Goal: Task Accomplishment & Management: Complete application form

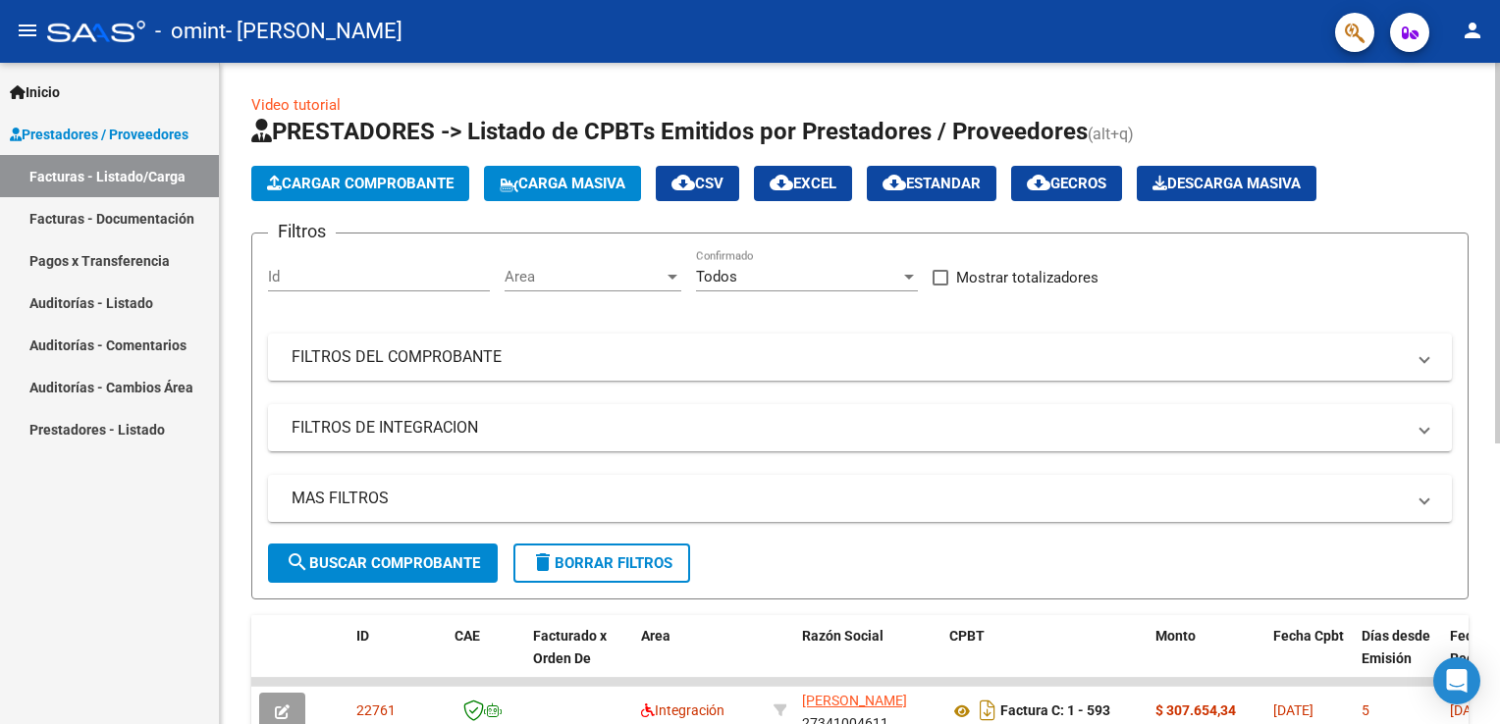
scroll to position [478, 0]
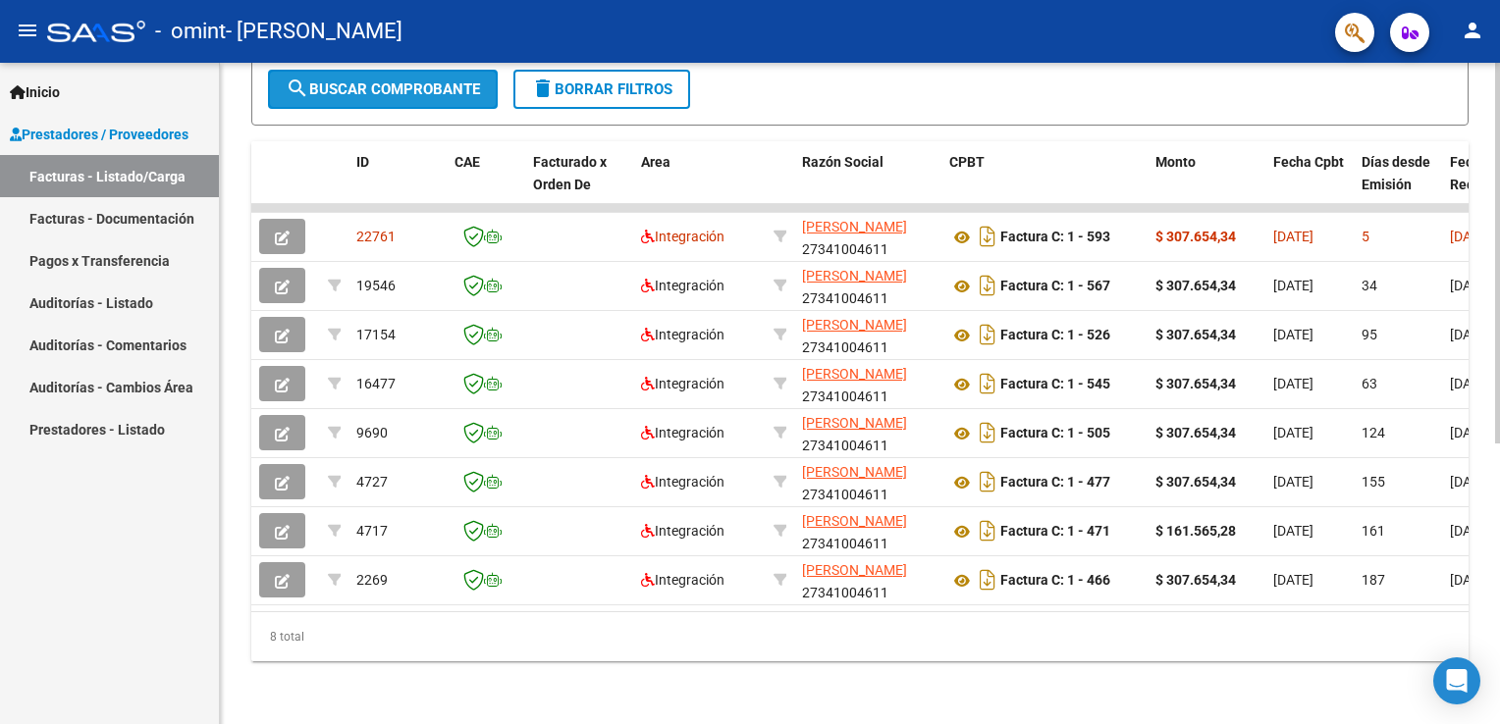
click at [466, 90] on span "search Buscar Comprobante" at bounding box center [383, 89] width 194 height 18
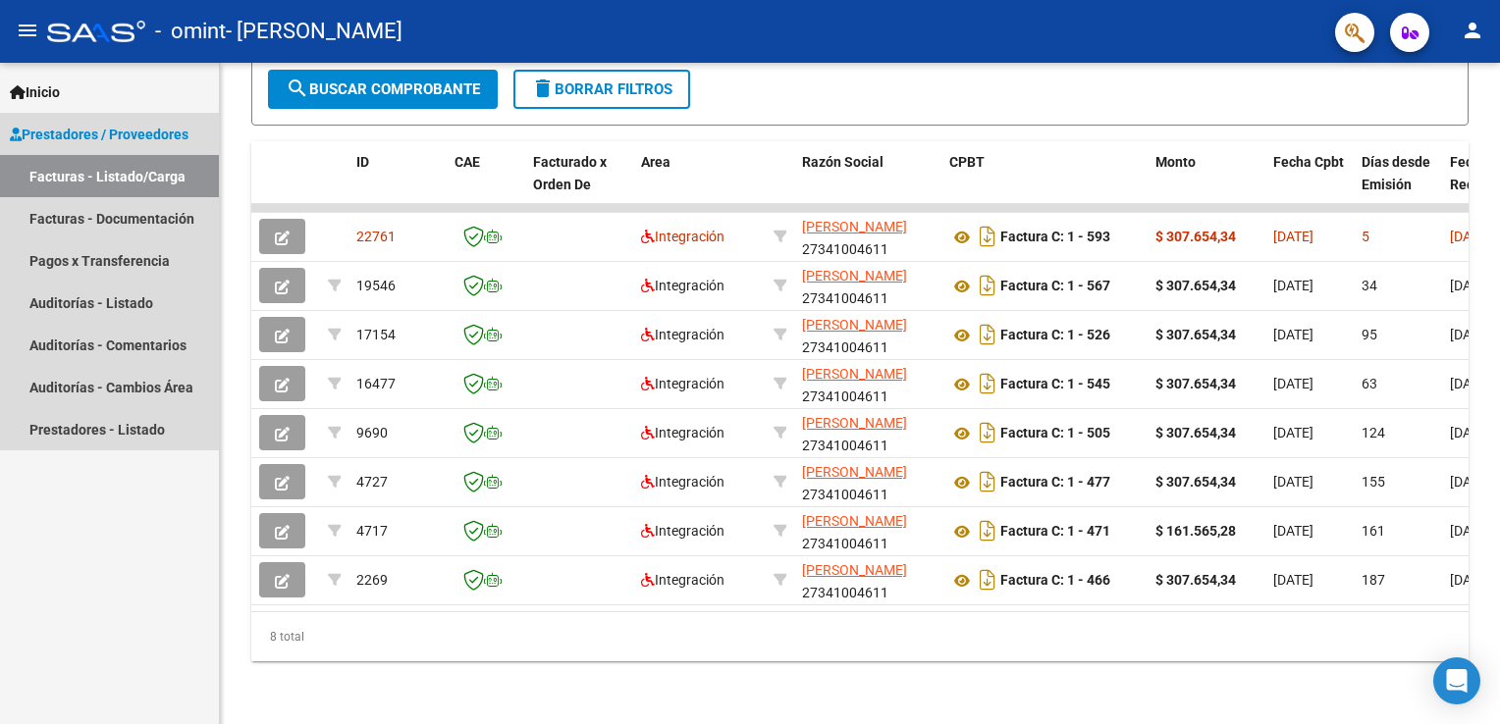
click at [147, 185] on link "Facturas - Listado/Carga" at bounding box center [109, 176] width 219 height 42
click at [192, 214] on link "Facturas - Documentación" at bounding box center [109, 218] width 219 height 42
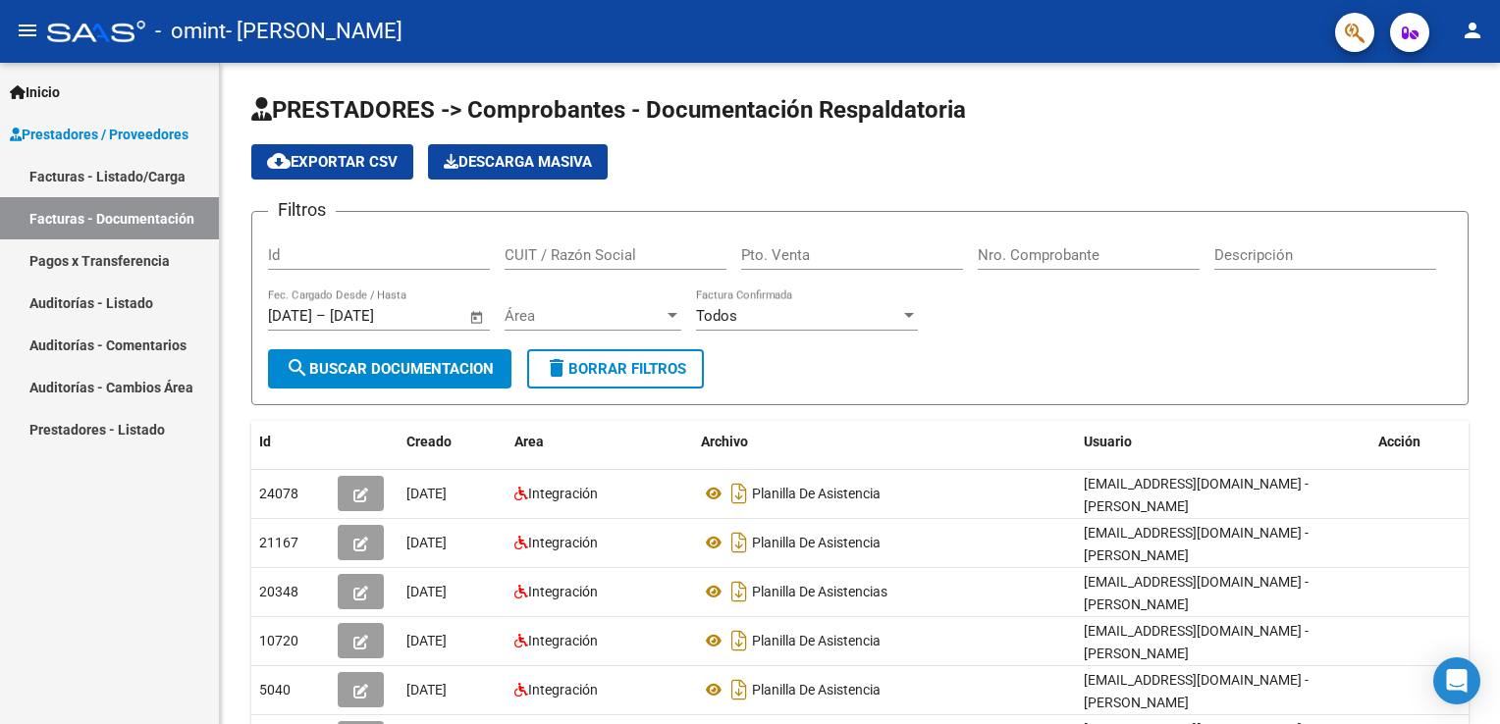
click at [126, 181] on link "Facturas - Listado/Carga" at bounding box center [109, 176] width 219 height 42
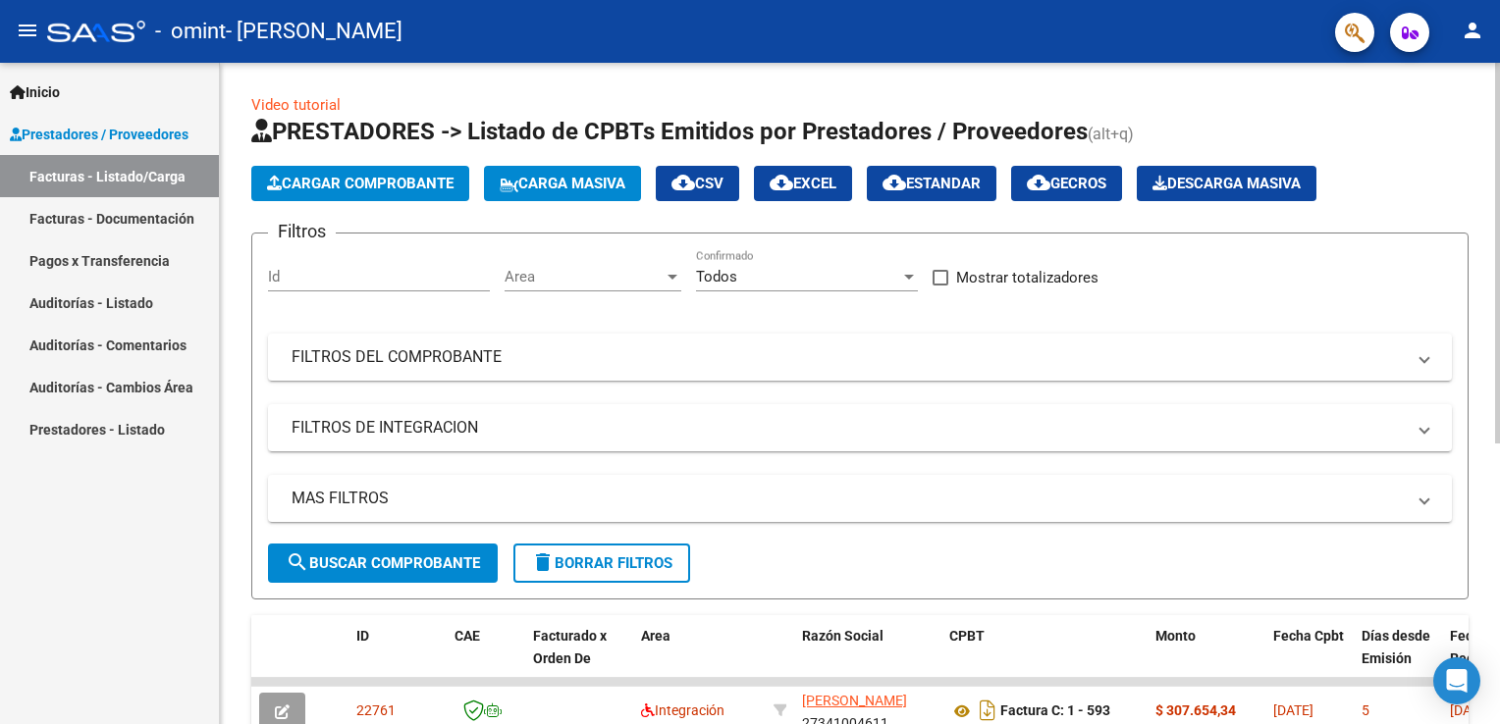
click at [387, 186] on span "Cargar Comprobante" at bounding box center [360, 184] width 186 height 18
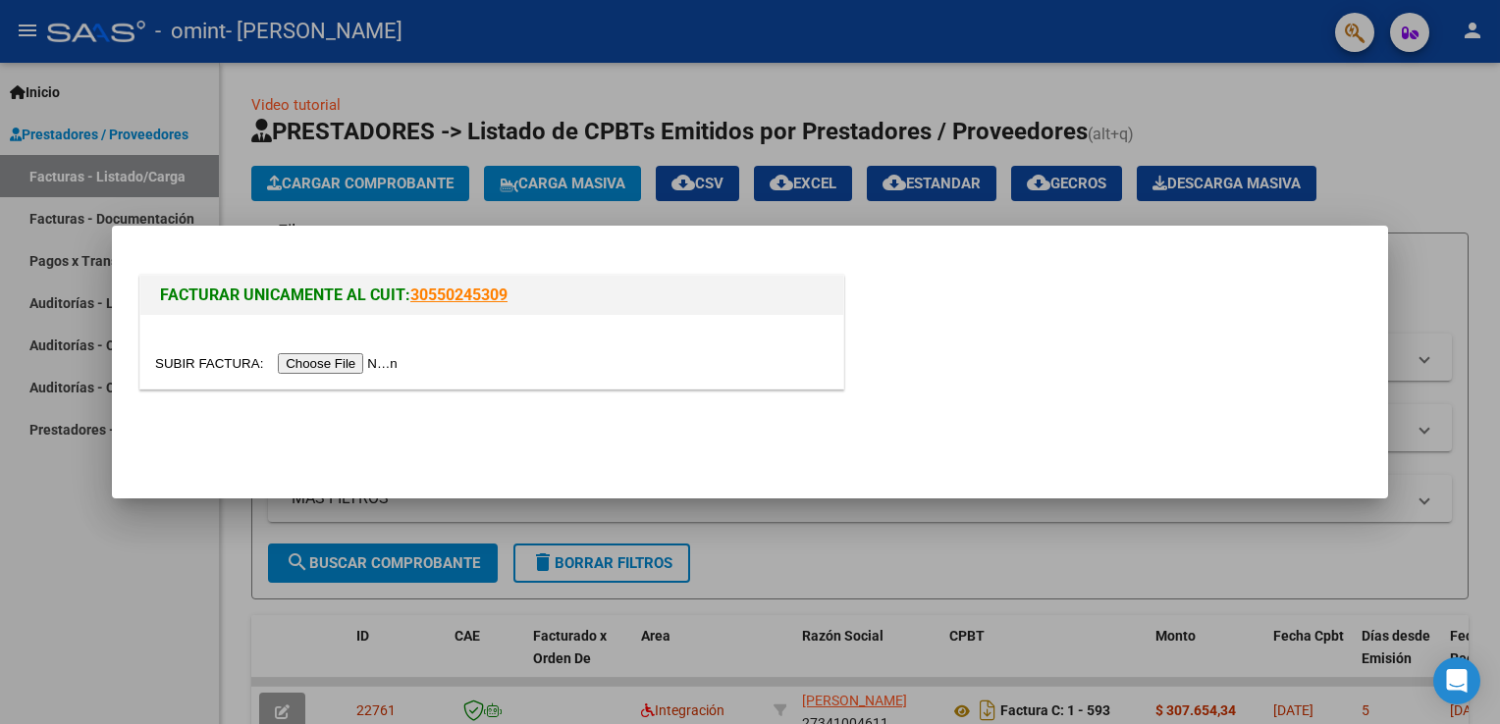
click at [332, 367] on input "file" at bounding box center [279, 363] width 248 height 21
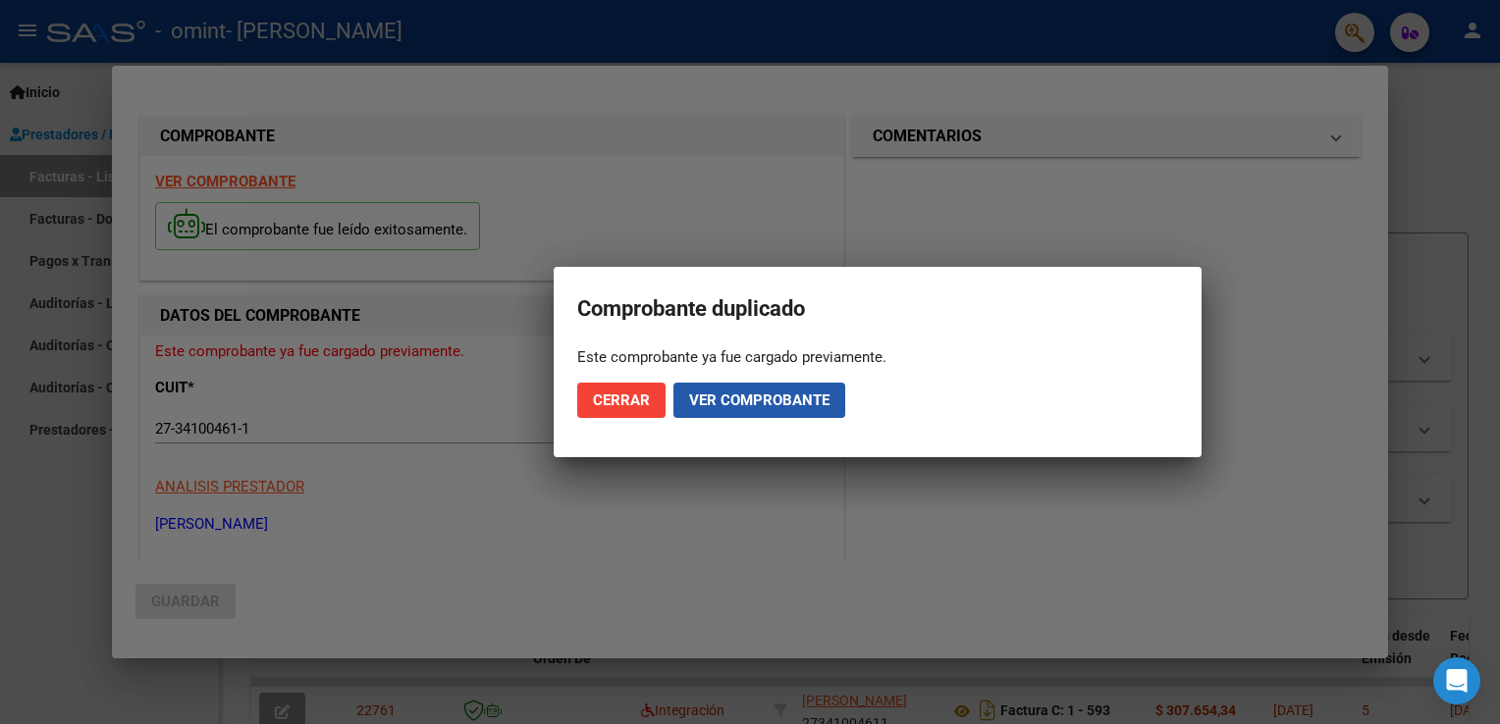
click at [772, 406] on span "Ver comprobante" at bounding box center [759, 401] width 140 height 18
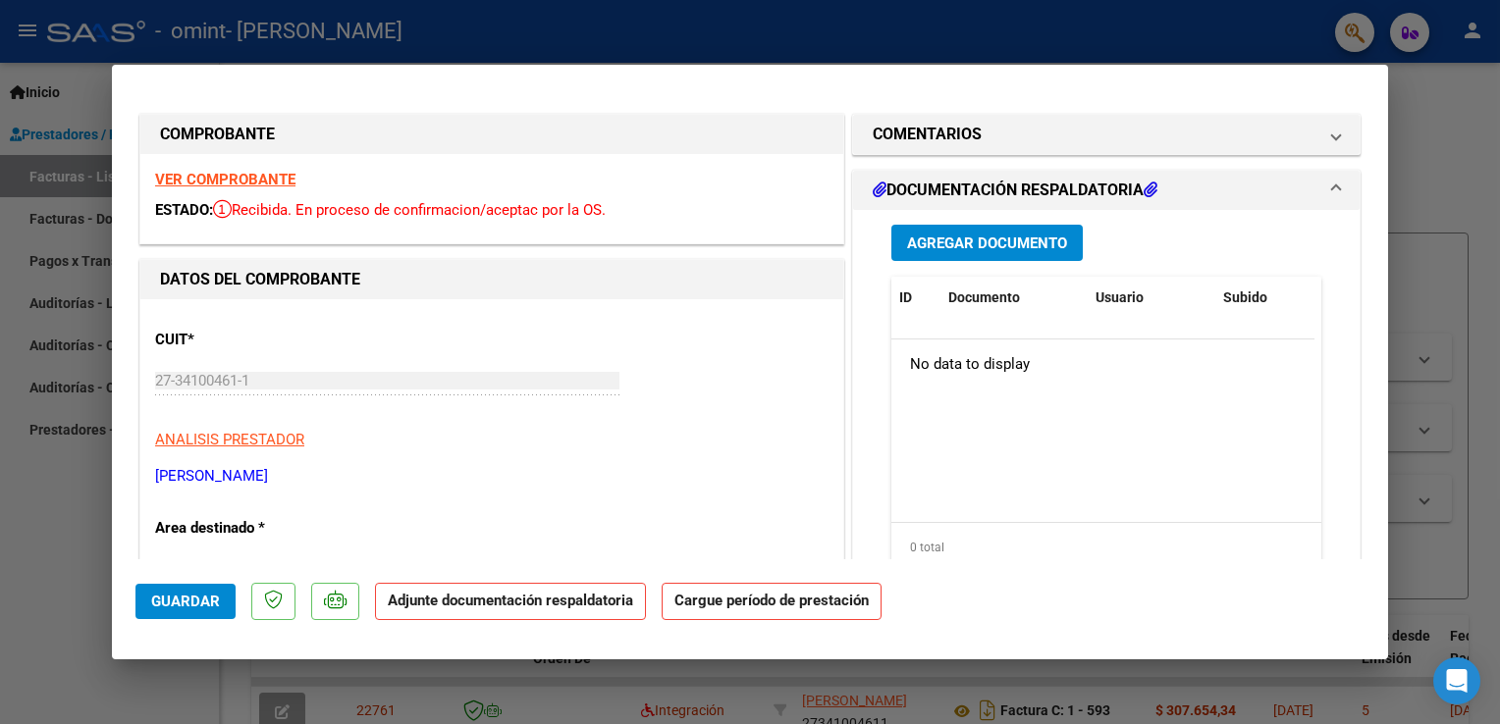
click at [1373, 561] on mat-dialog-container "COMPROBANTE VER COMPROBANTE ESTADO: Recibida. En proceso de confirmacion/acepta…" at bounding box center [750, 362] width 1276 height 595
click at [1022, 186] on h1 "DOCUMENTACIÓN RESPALDATORIA" at bounding box center [1015, 191] width 285 height 24
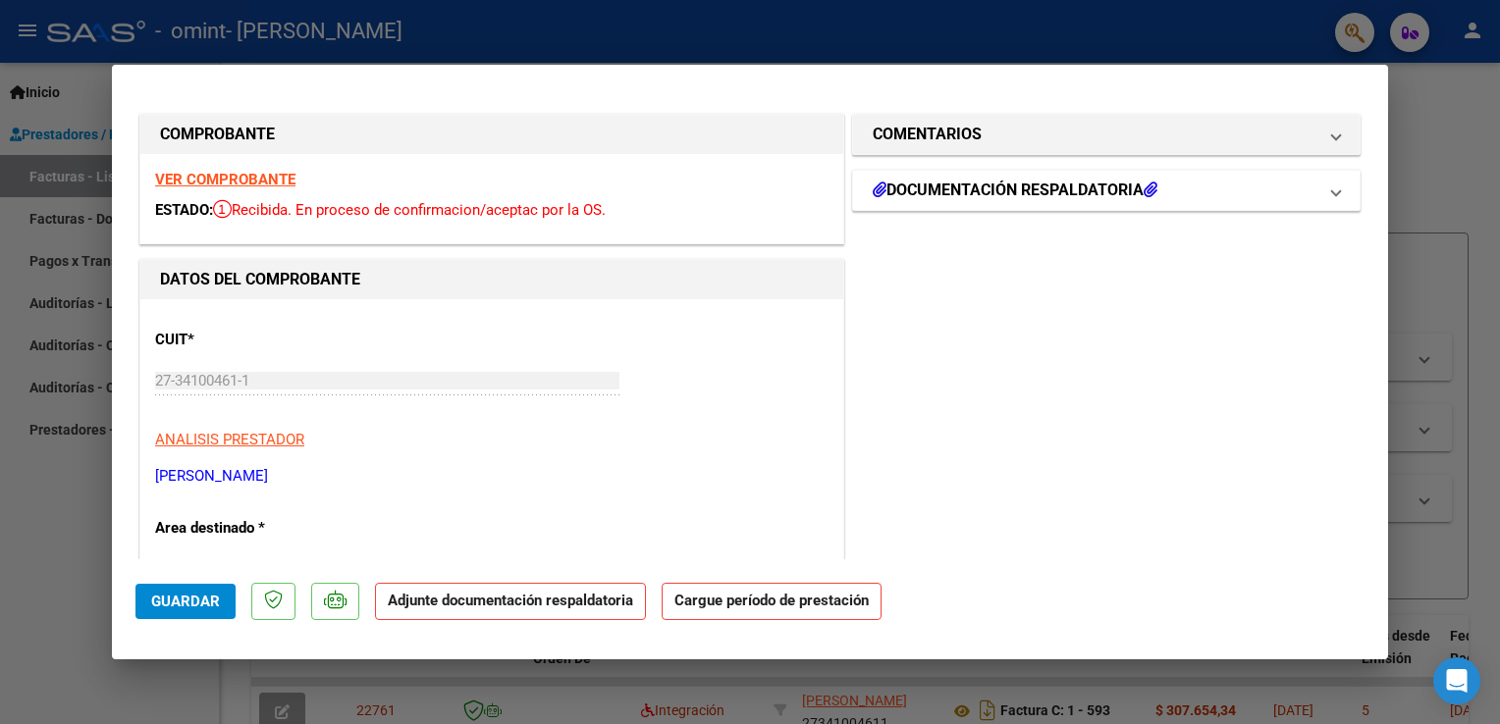
click at [1022, 186] on h1 "DOCUMENTACIÓN RESPALDATORIA" at bounding box center [1015, 191] width 285 height 24
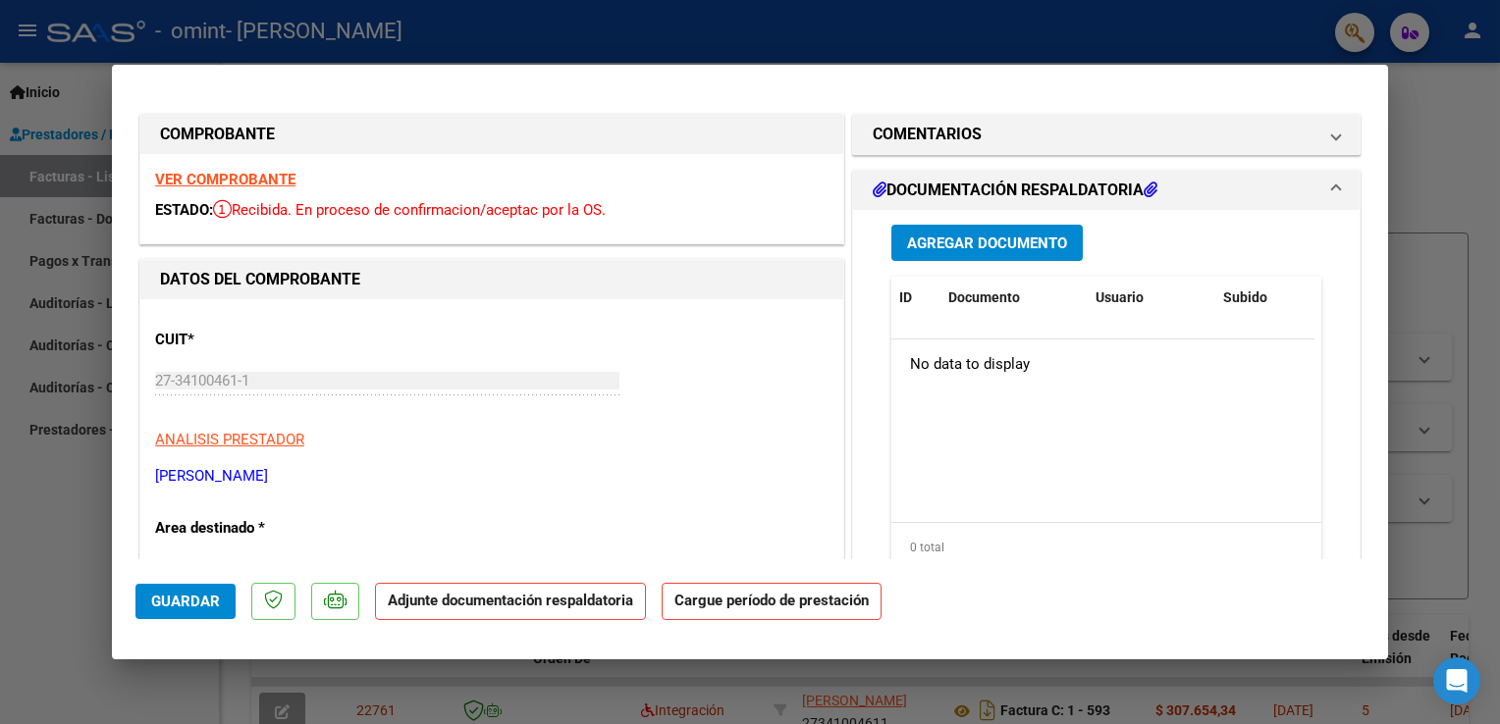
click at [997, 242] on span "Agregar Documento" at bounding box center [987, 244] width 160 height 18
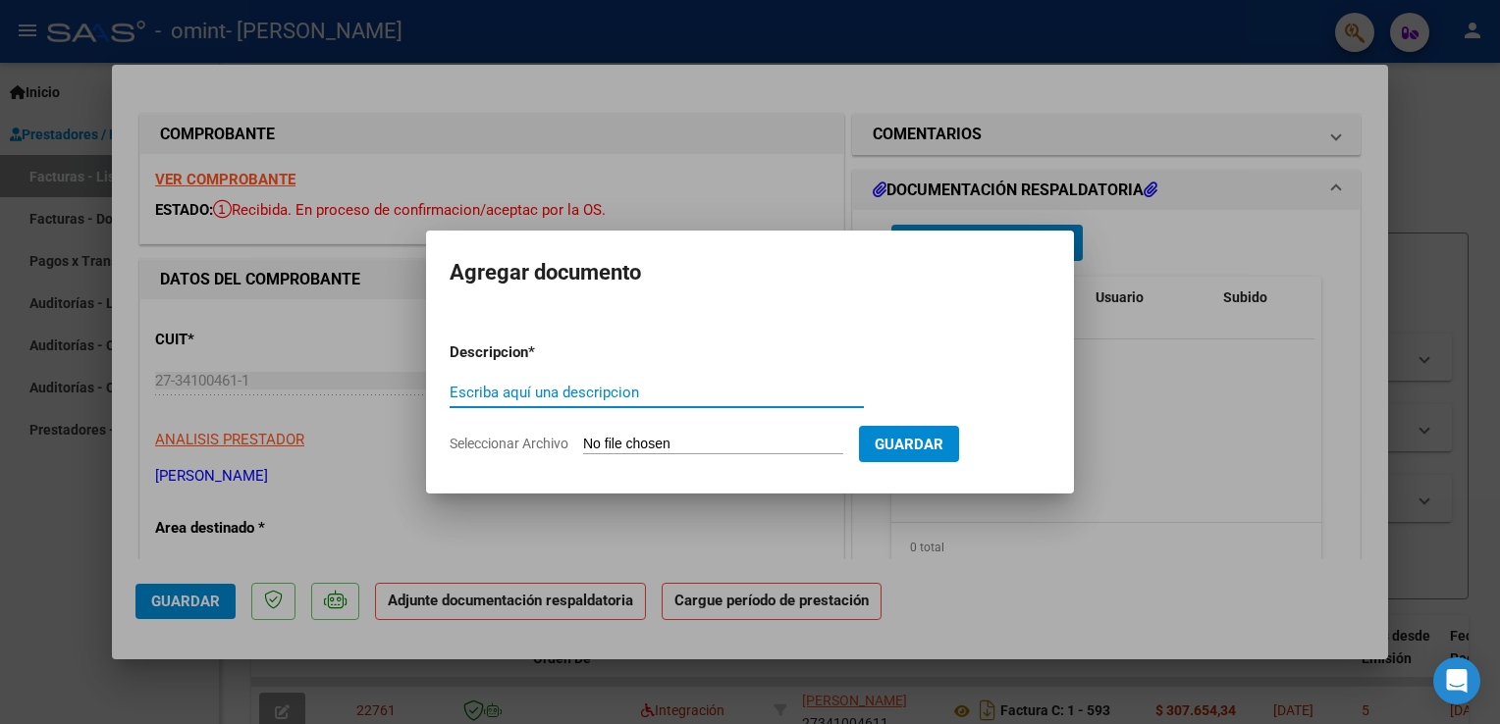
click at [636, 389] on input "Escriba aquí una descripcion" at bounding box center [657, 393] width 414 height 18
click at [676, 387] on input "Escriba aquí una descripcion" at bounding box center [657, 393] width 414 height 18
click at [660, 437] on input "Seleccionar Archivo" at bounding box center [713, 445] width 260 height 19
type input "C:\fakepath\Adobe Scan [DATE] (3).pdf"
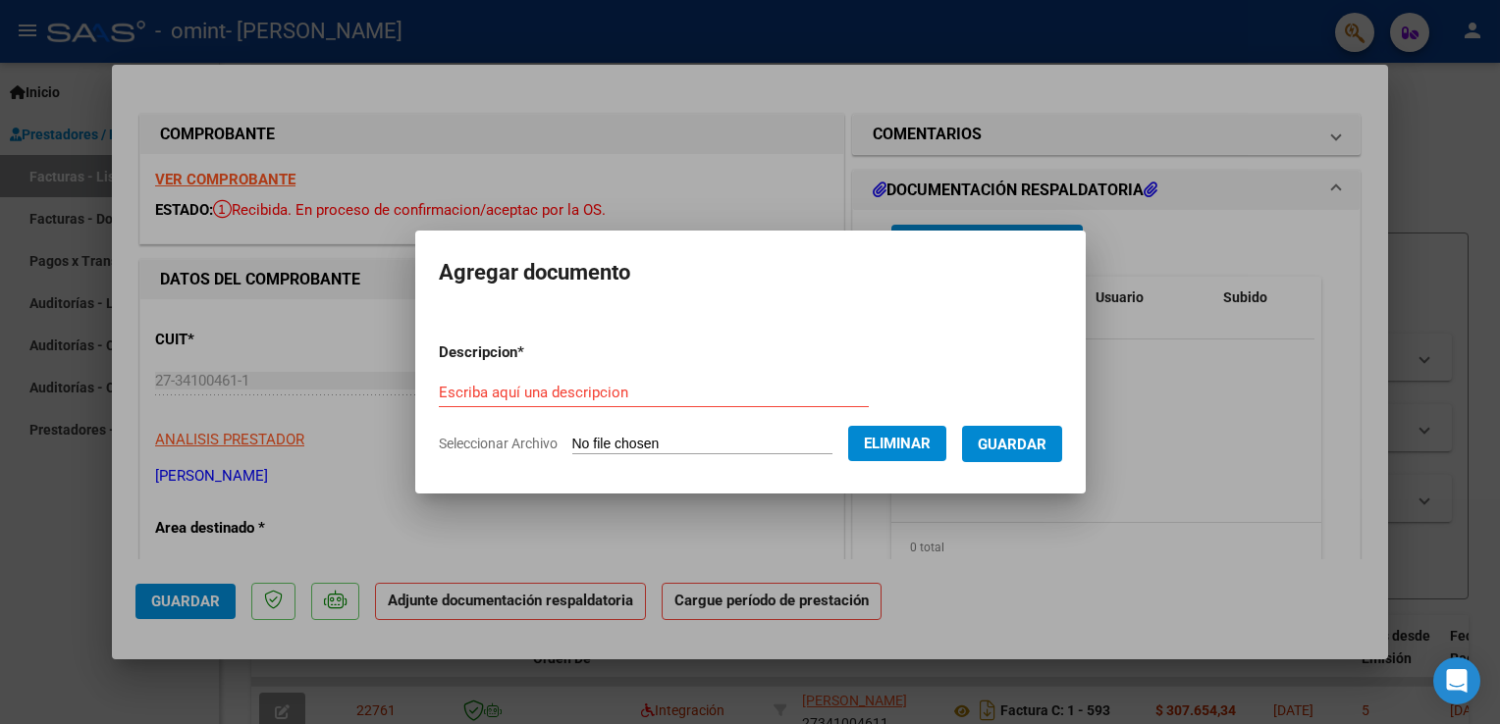
click at [1003, 446] on span "Guardar" at bounding box center [1012, 445] width 69 height 18
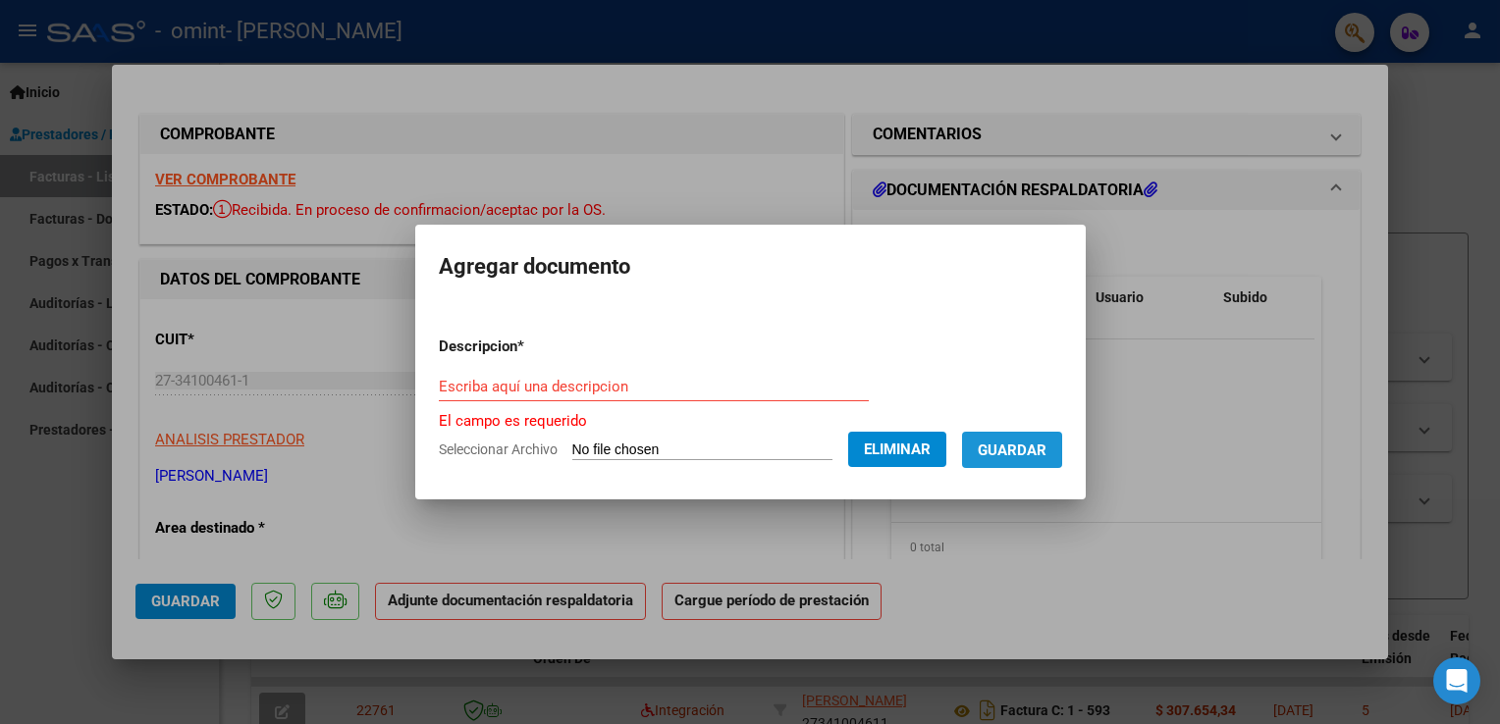
click at [1003, 446] on span "Guardar" at bounding box center [1012, 451] width 69 height 18
click at [636, 388] on input "Escriba aquí una descripcion" at bounding box center [654, 387] width 430 height 18
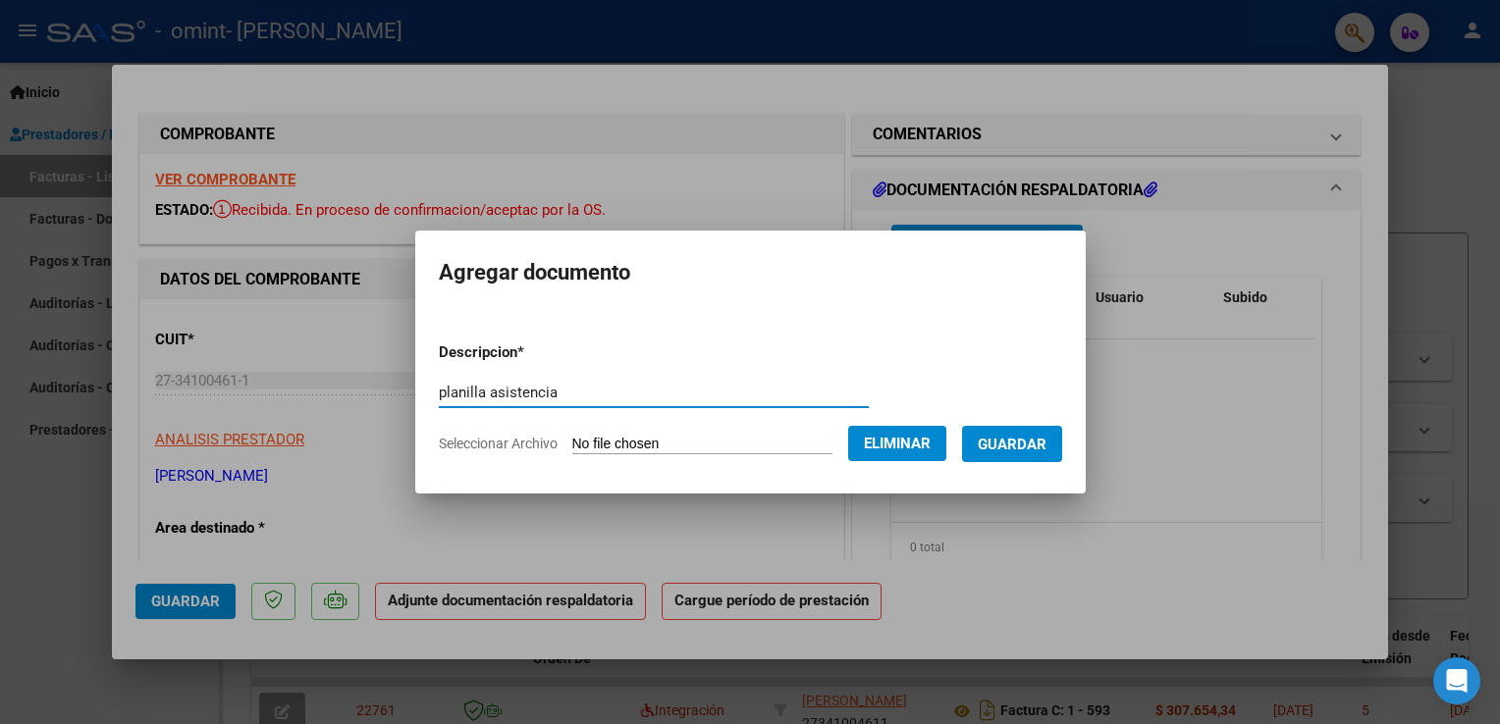
type input "planilla asistencia"
click at [1013, 438] on span "Guardar" at bounding box center [1012, 445] width 69 height 18
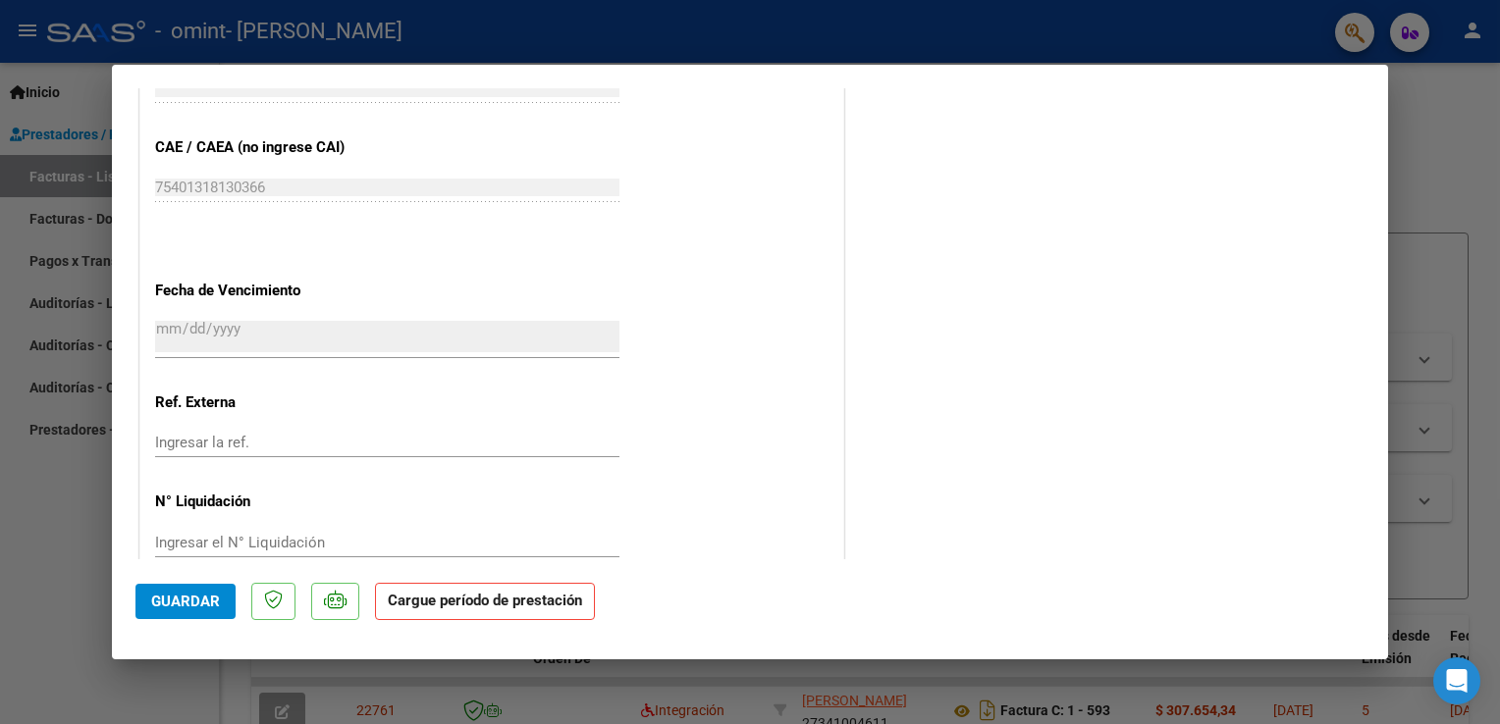
scroll to position [1211, 0]
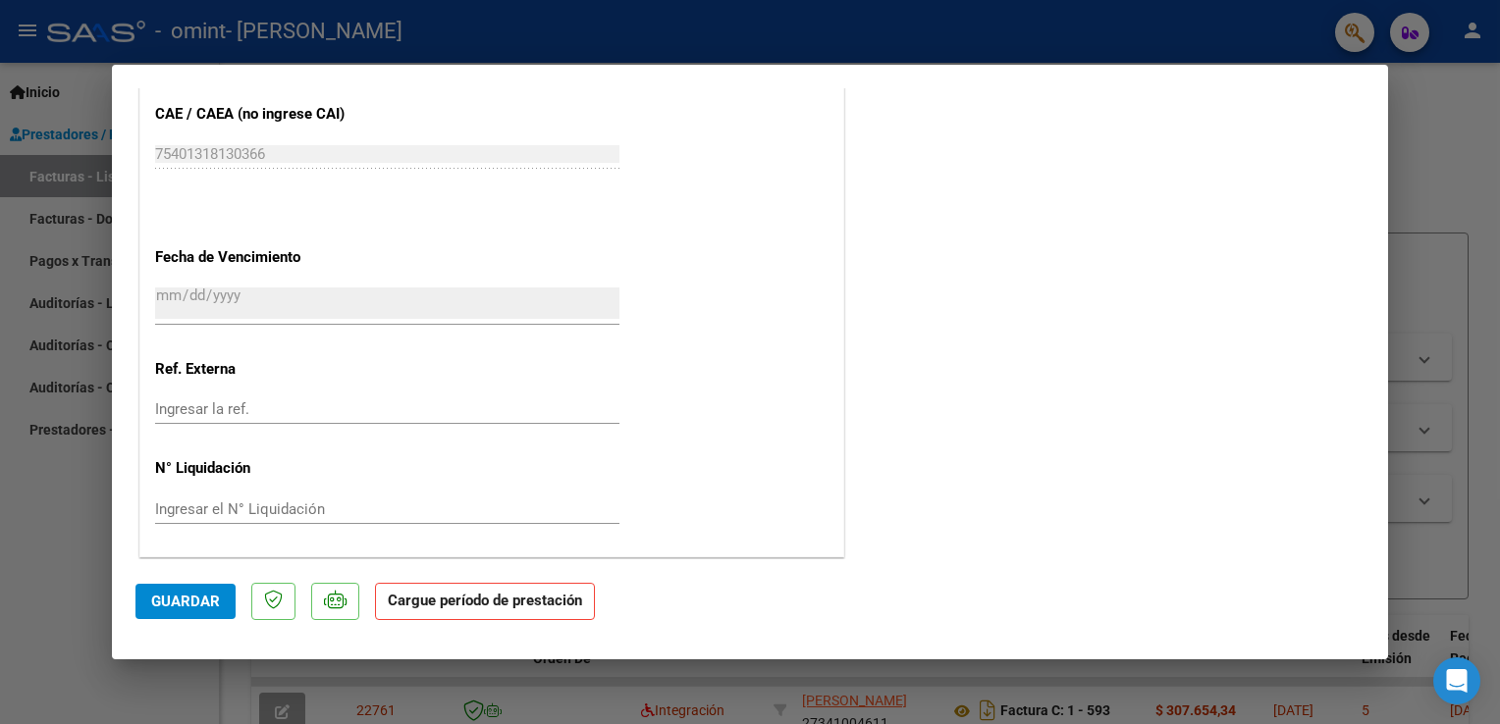
click at [189, 611] on button "Guardar" at bounding box center [185, 601] width 100 height 35
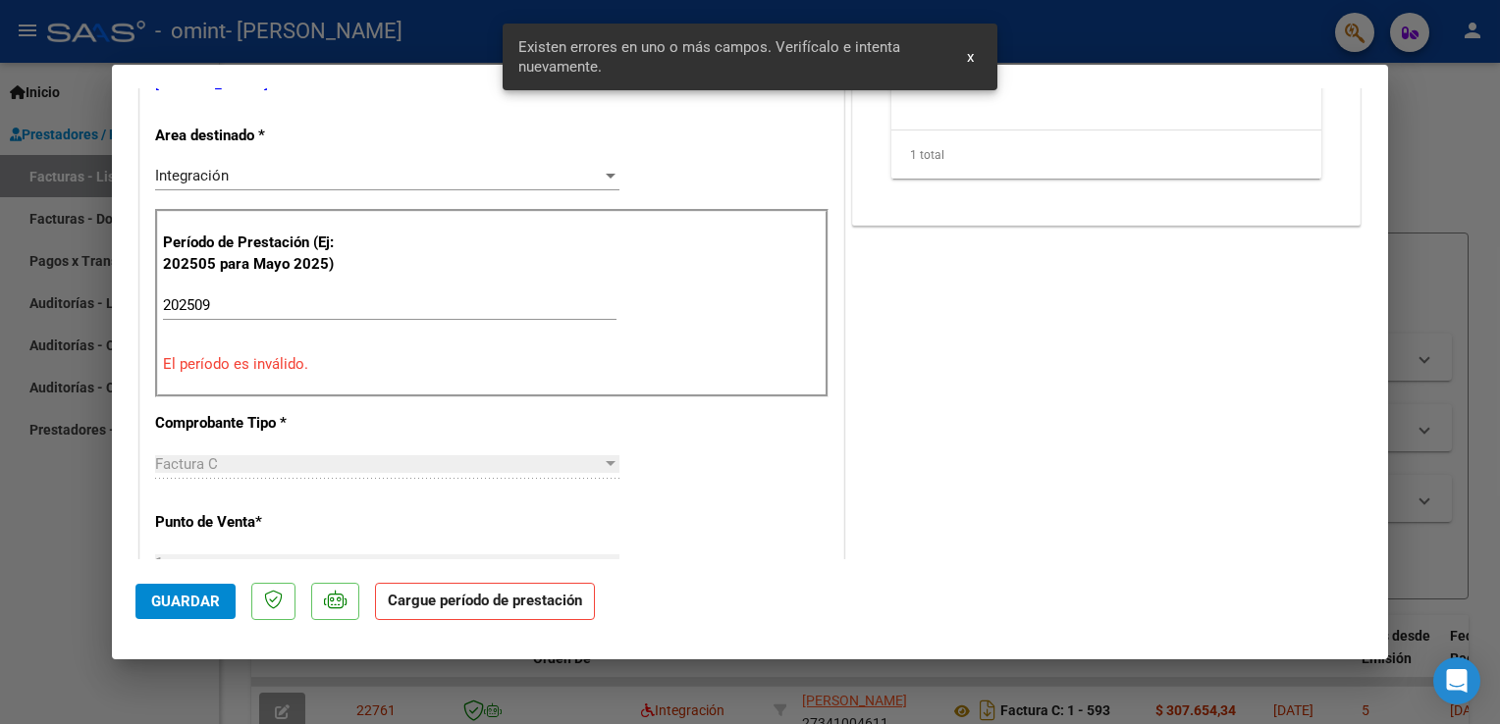
scroll to position [352, 0]
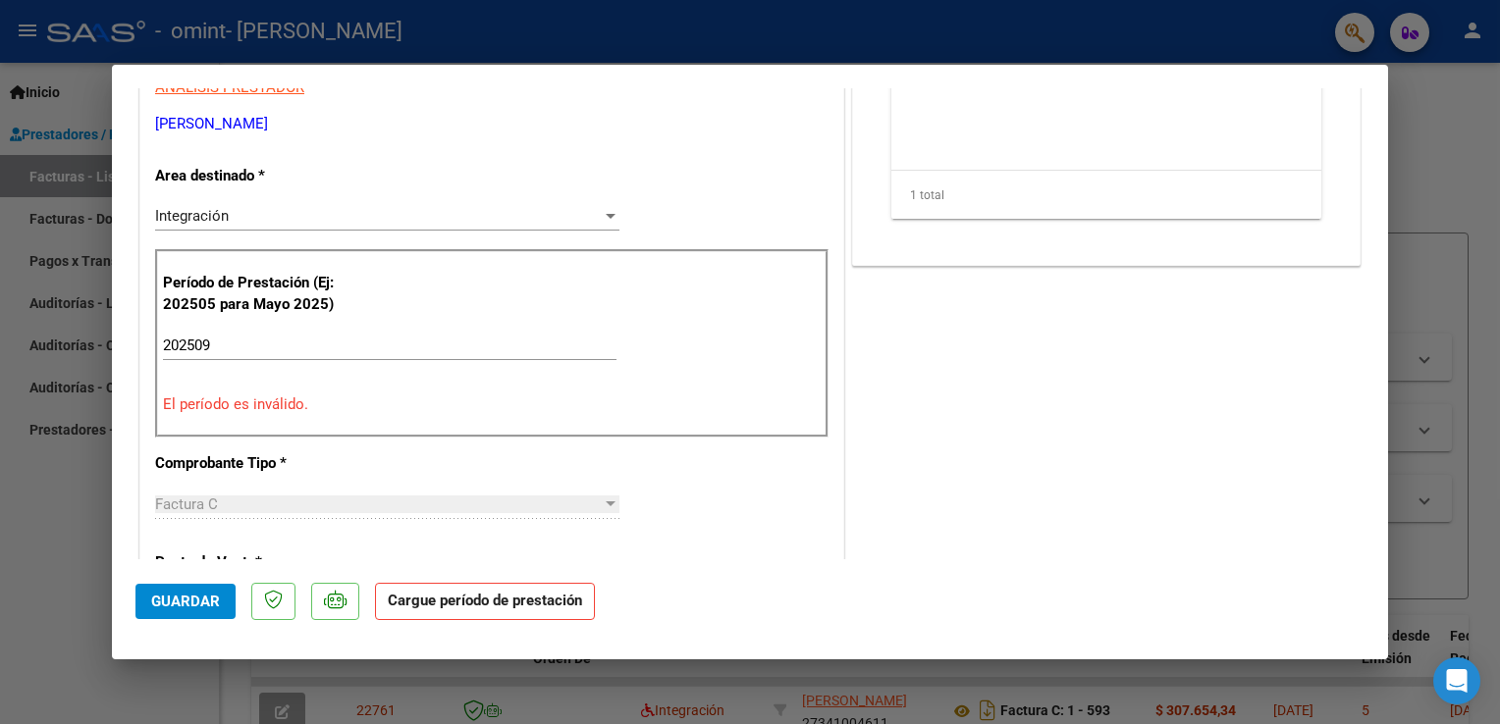
click at [284, 341] on input "202509" at bounding box center [389, 346] width 453 height 18
type input "2"
type input "202509"
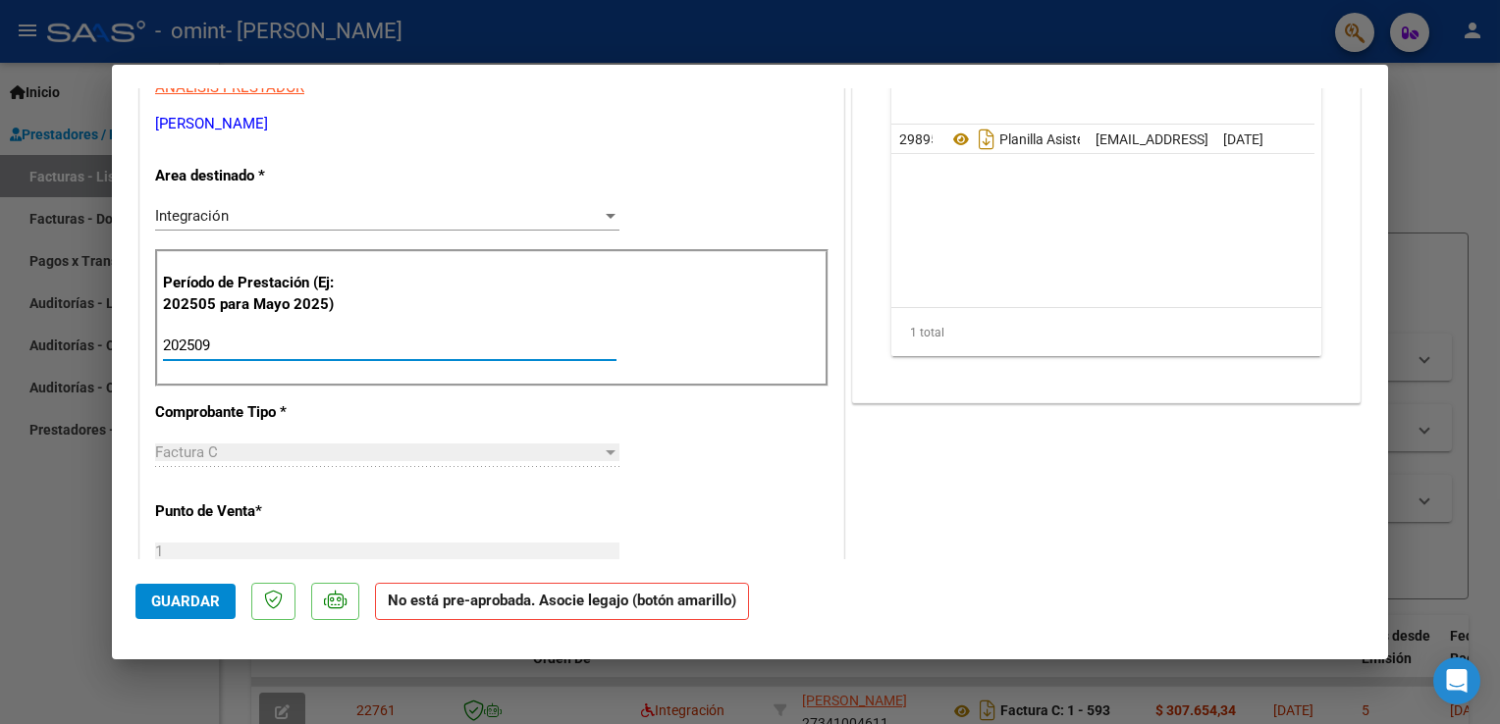
click at [433, 424] on div "CUIT * 27-34100461-1 Ingresar CUIT ANALISIS PRESTADOR [PERSON_NAME] [PERSON_NAM…" at bounding box center [491, 655] width 703 height 1417
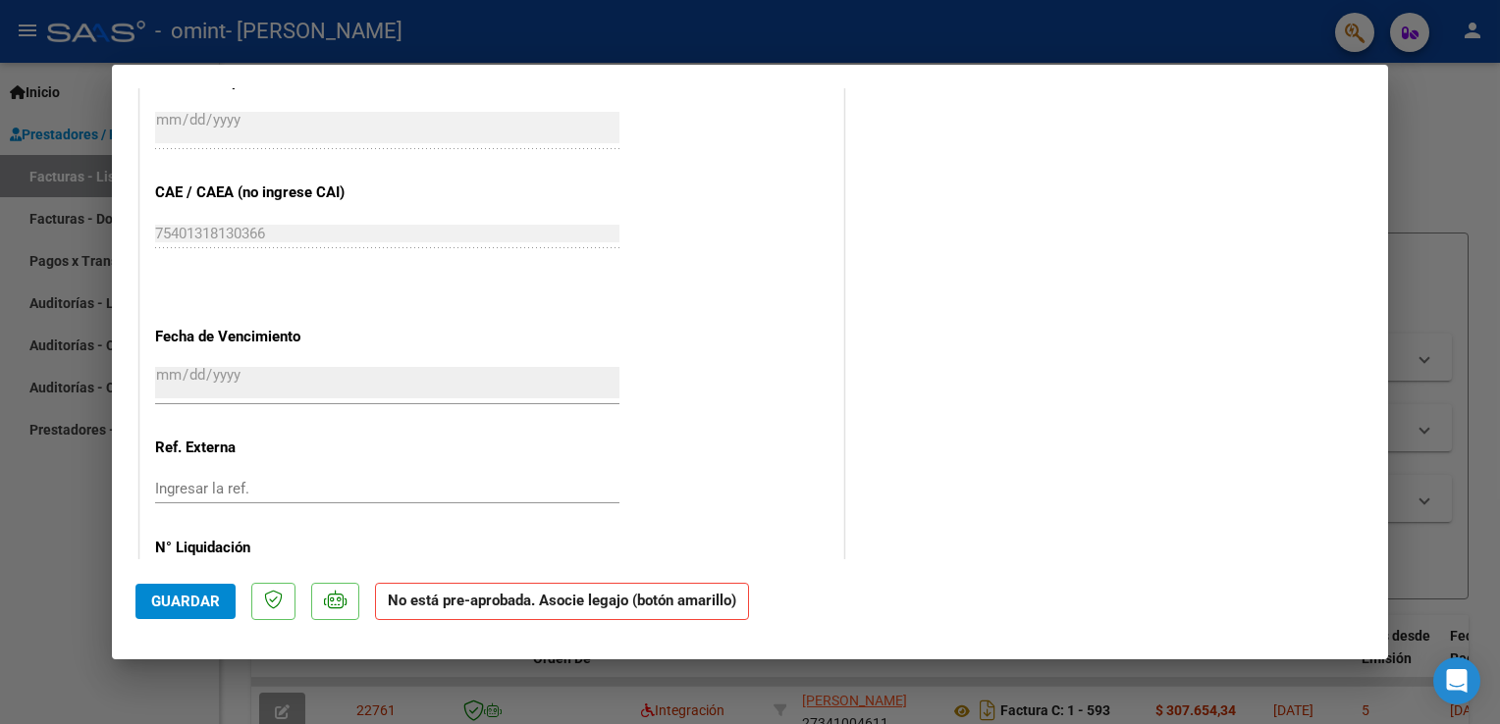
scroll to position [0, 0]
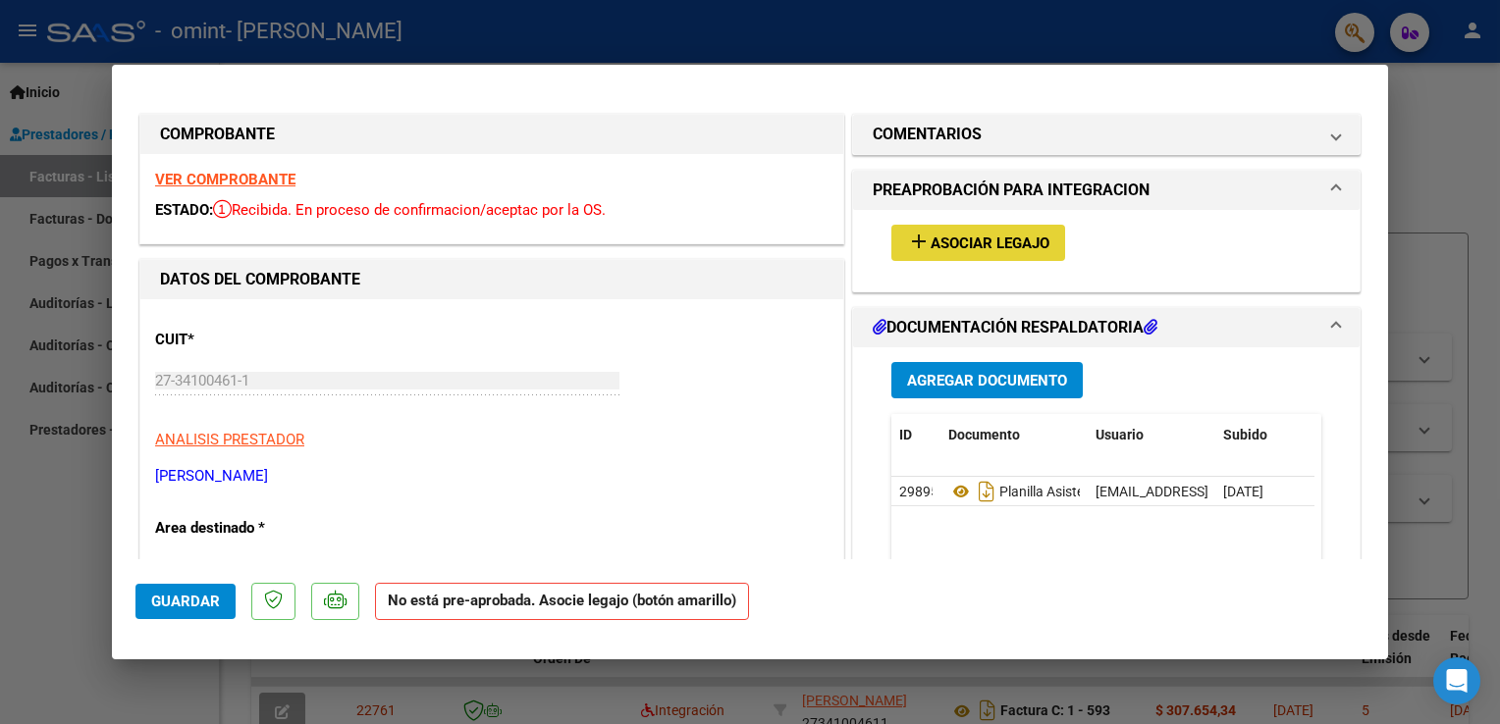
click at [979, 243] on span "Asociar Legajo" at bounding box center [989, 244] width 119 height 18
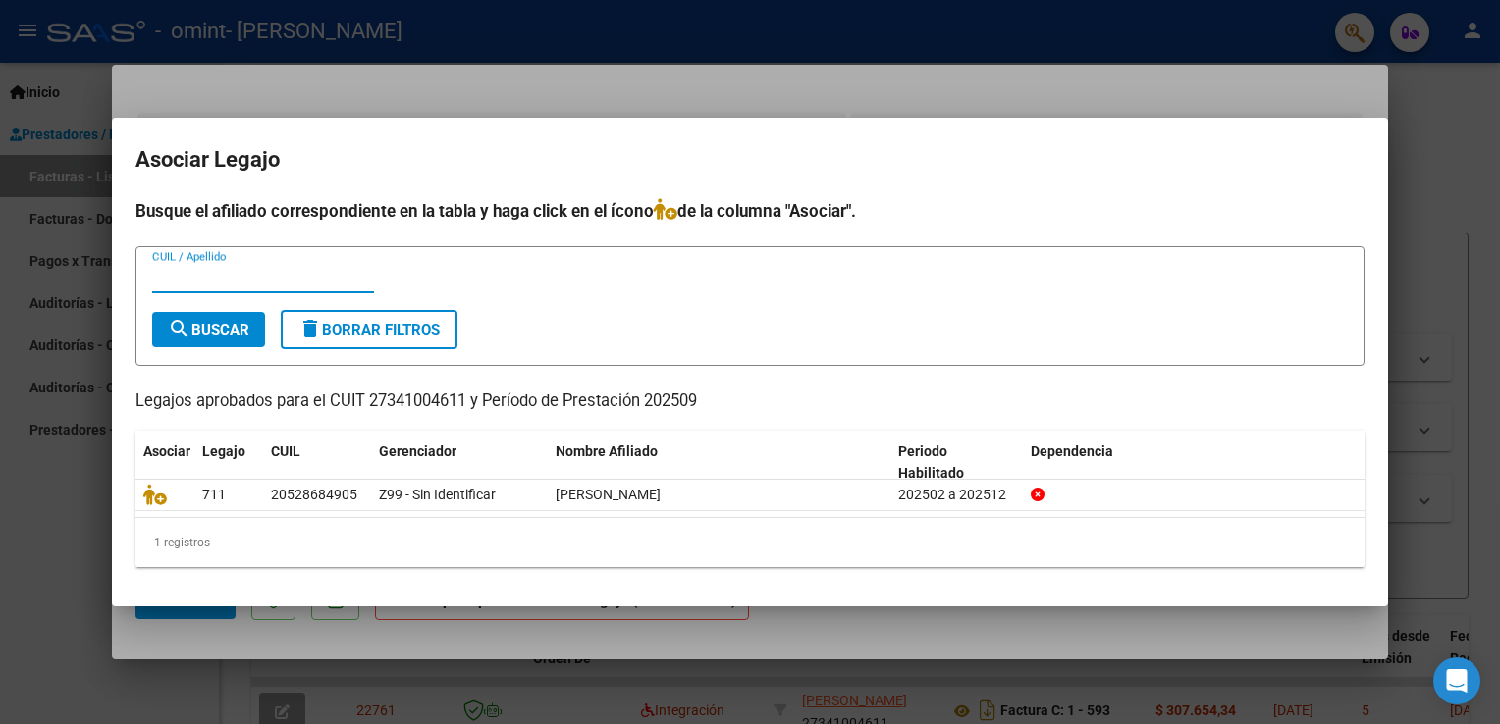
click at [239, 283] on input "CUIL / Apellido" at bounding box center [263, 278] width 222 height 18
drag, startPoint x: 1212, startPoint y: 416, endPoint x: 801, endPoint y: 375, distance: 413.3
click at [801, 375] on div "Busque el afiliado correspondiente en la tabla y haga click en el ícono de la c…" at bounding box center [749, 383] width 1229 height 370
click at [682, 286] on div "CUIL / Apellido" at bounding box center [749, 287] width 1195 height 48
click at [231, 284] on input "CUIL / Apellido" at bounding box center [263, 278] width 222 height 18
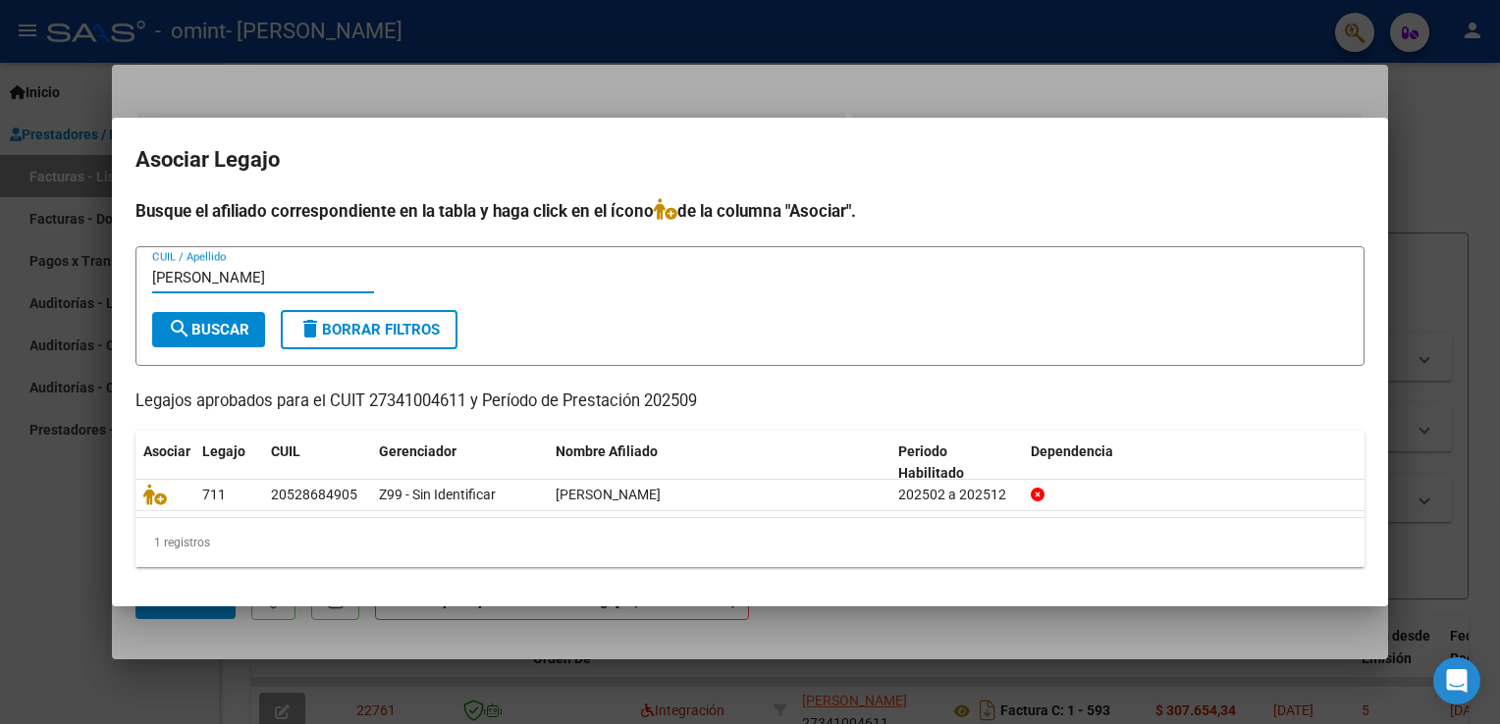
type input "[PERSON_NAME]"
click at [257, 328] on button "search Buscar" at bounding box center [208, 329] width 113 height 35
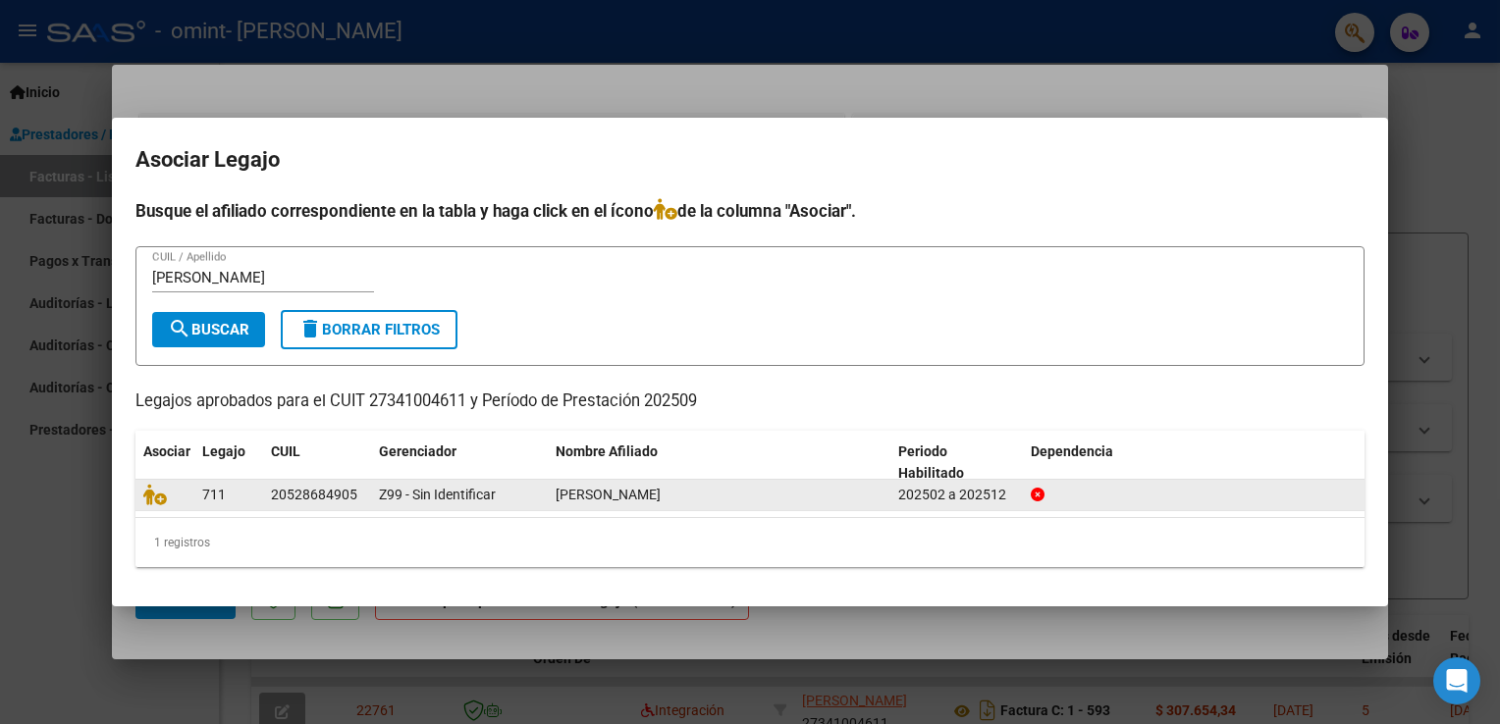
click at [173, 497] on div at bounding box center [164, 495] width 43 height 23
click at [158, 498] on icon at bounding box center [155, 495] width 24 height 22
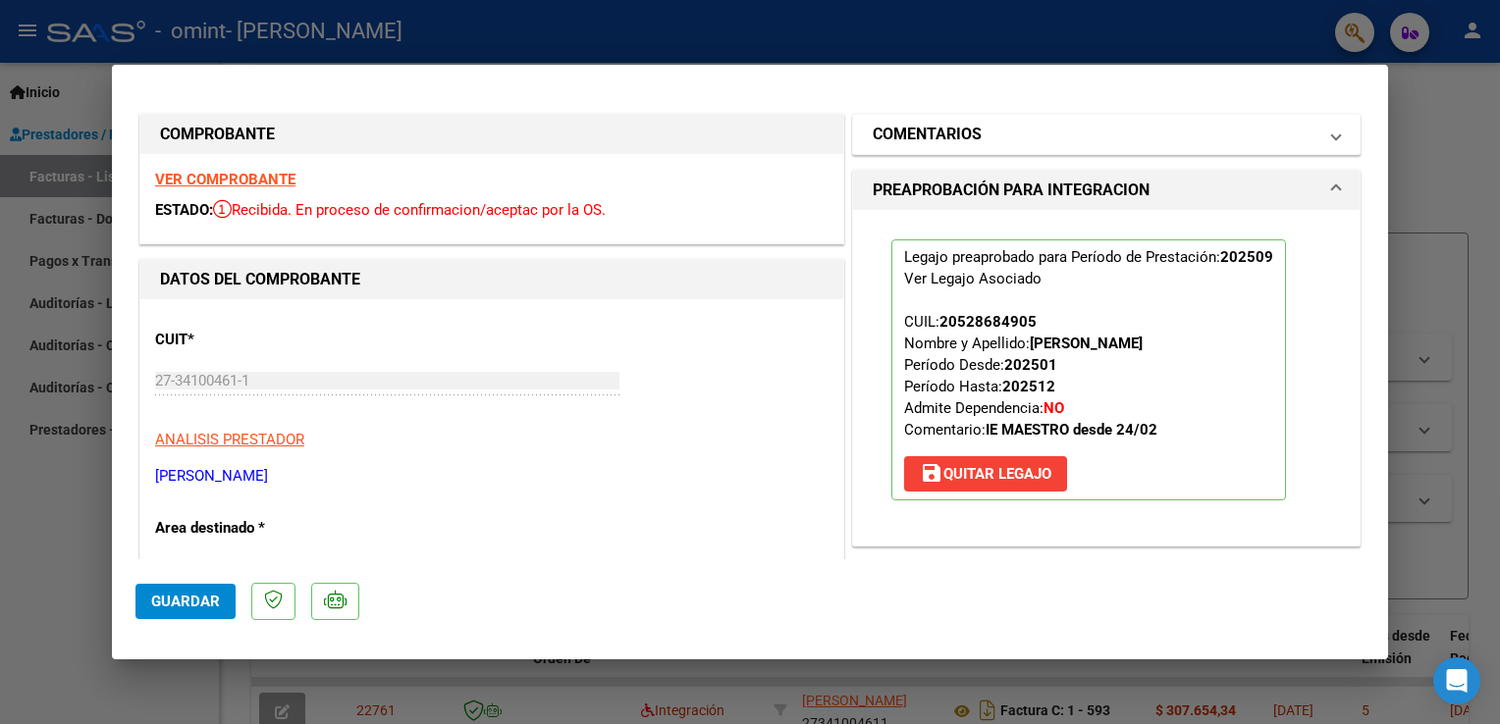
click at [1245, 132] on mat-panel-title "COMENTARIOS" at bounding box center [1095, 135] width 444 height 24
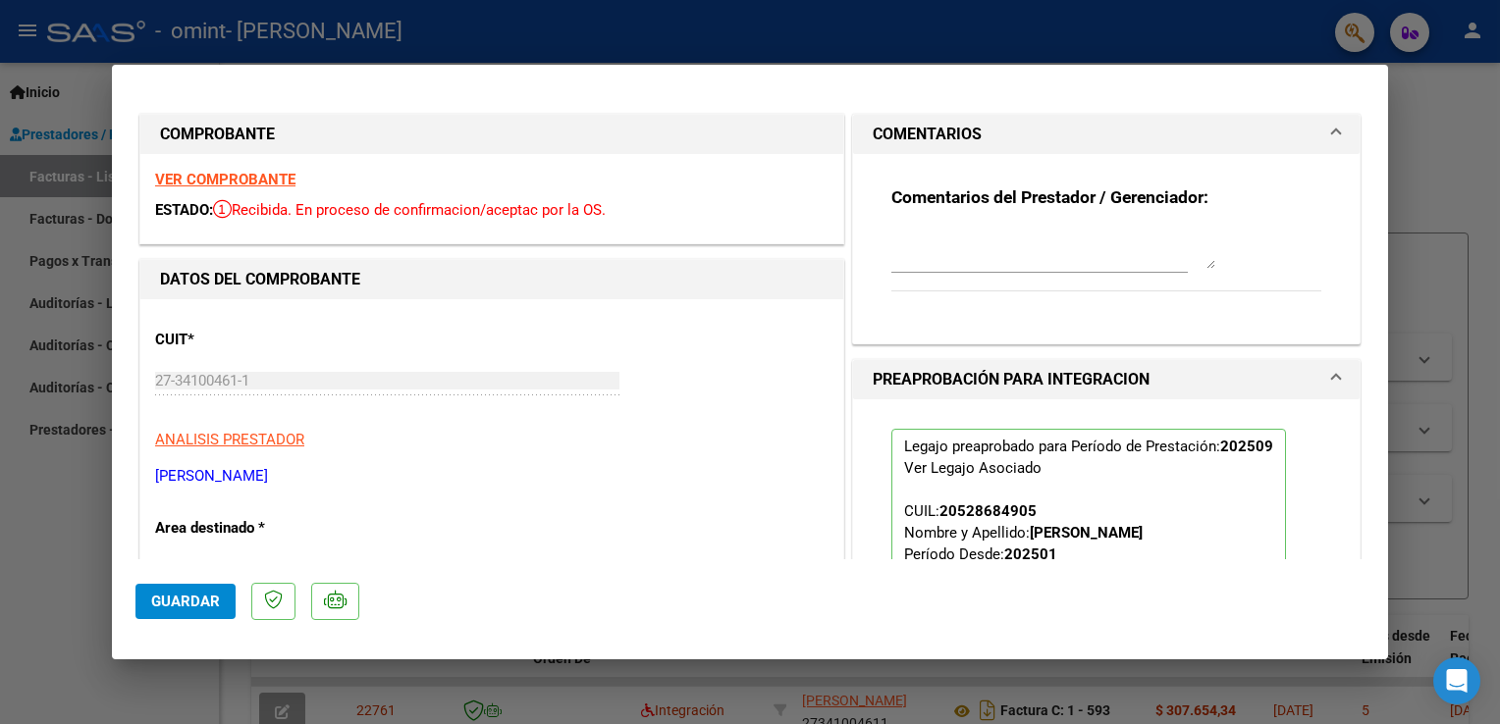
click at [1245, 132] on mat-panel-title "COMENTARIOS" at bounding box center [1095, 135] width 444 height 24
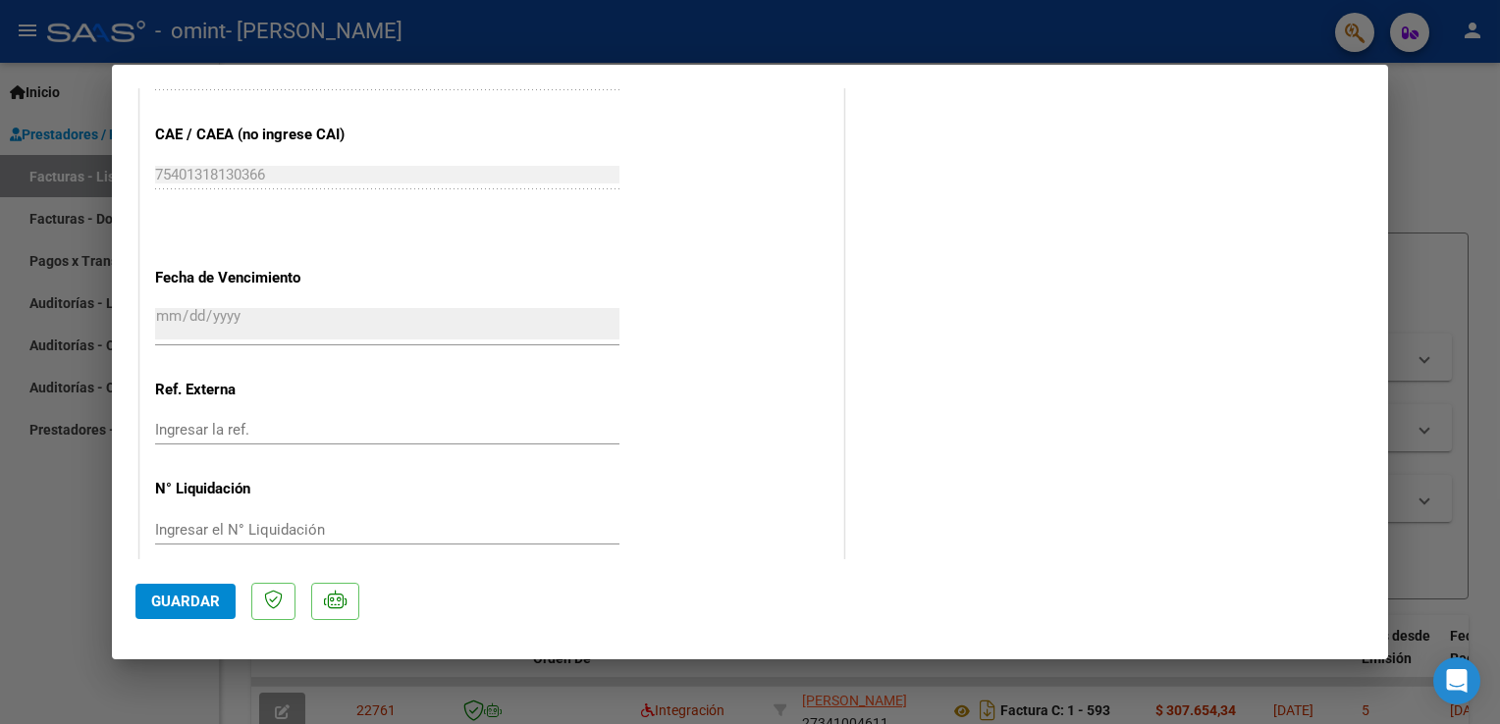
scroll to position [1211, 0]
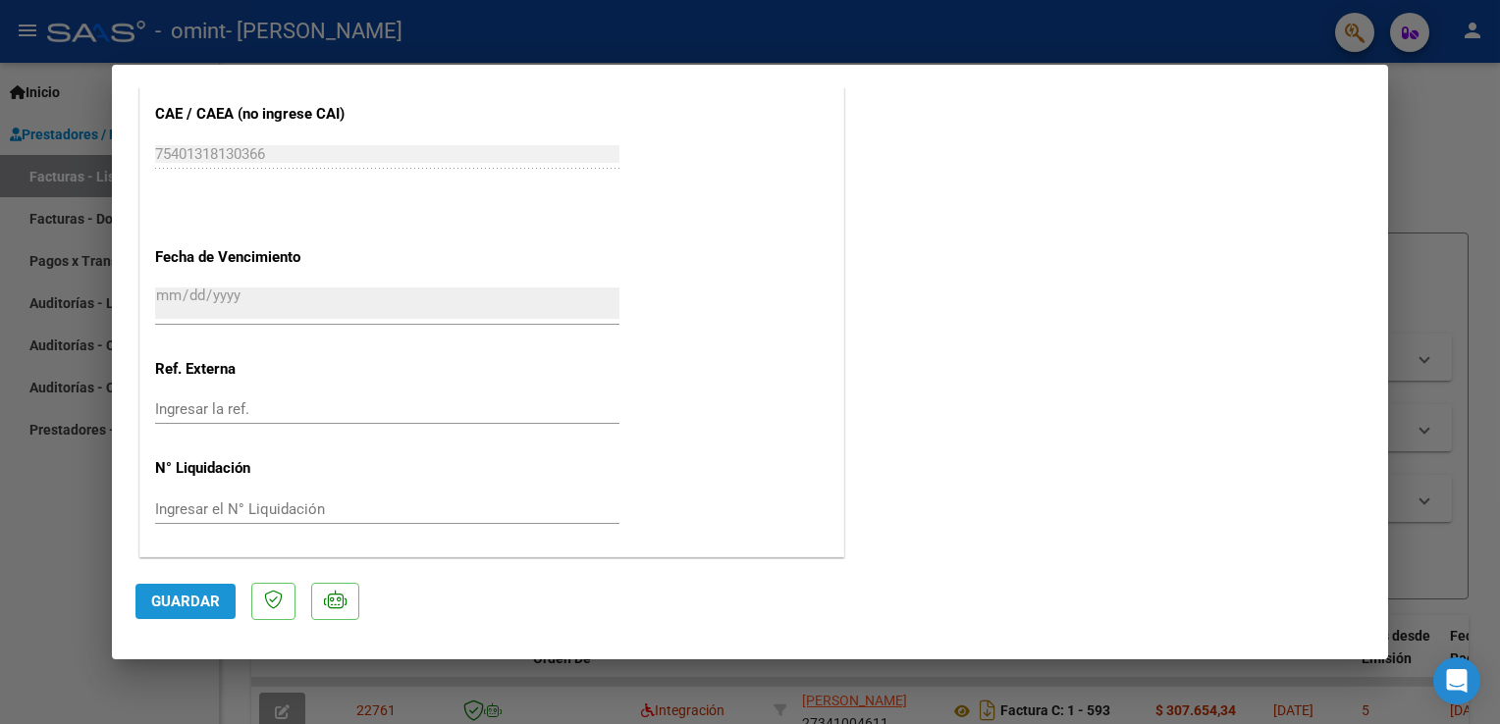
click at [194, 596] on span "Guardar" at bounding box center [185, 602] width 69 height 18
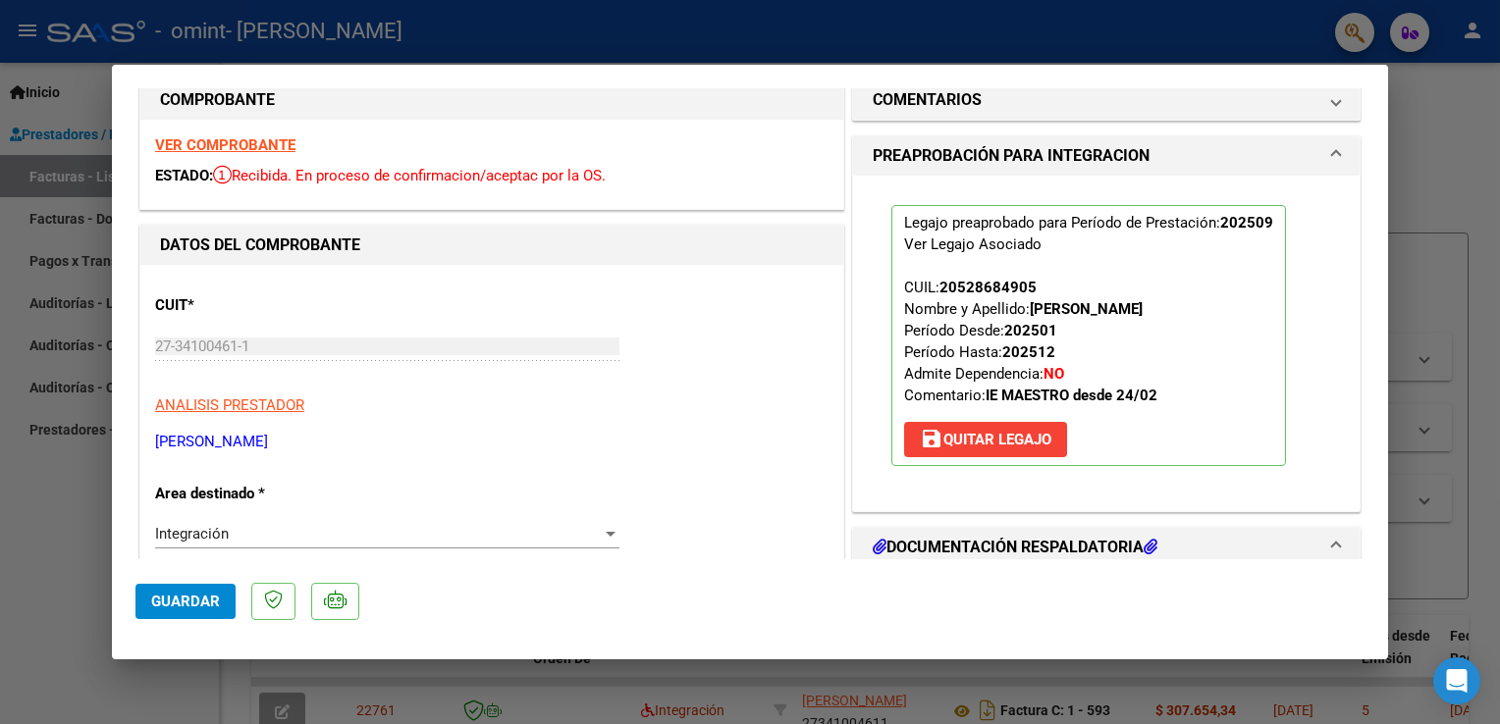
scroll to position [0, 0]
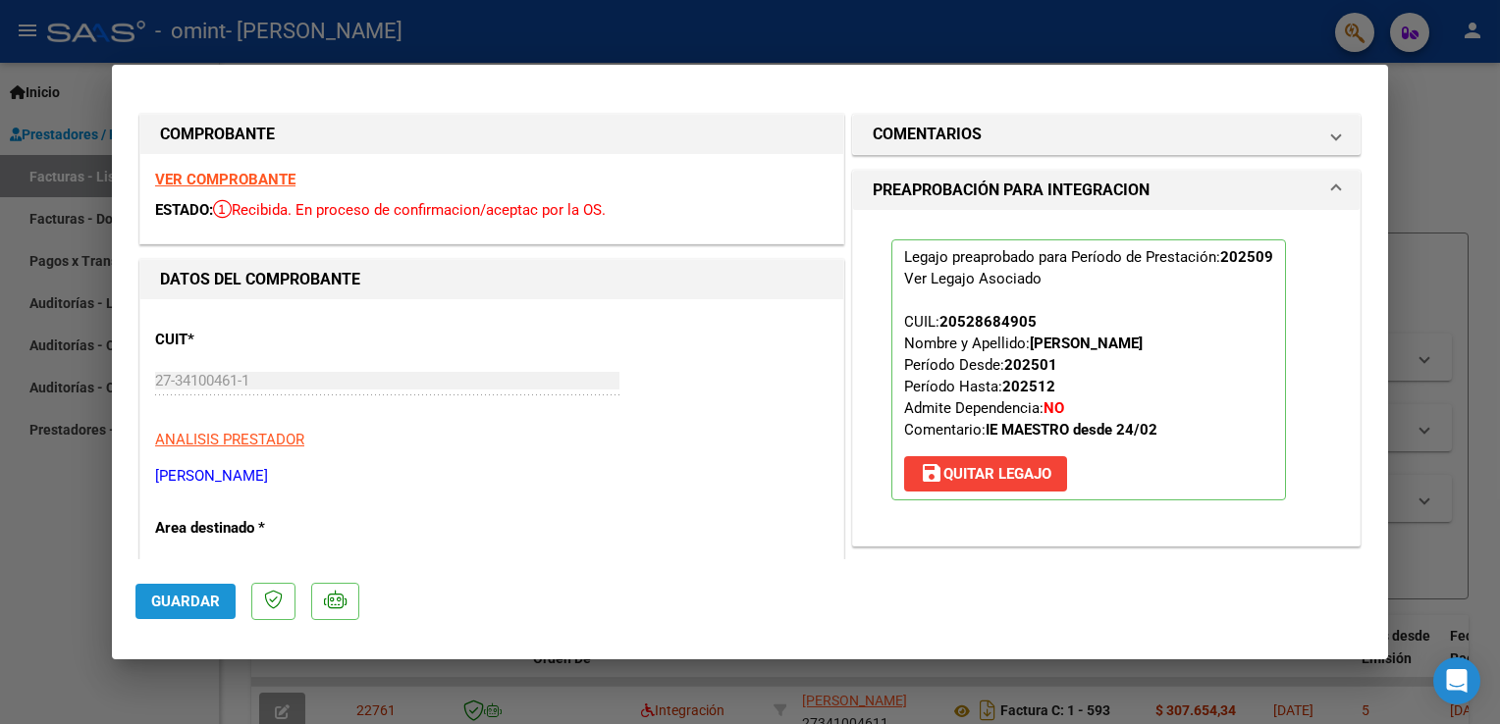
click at [165, 596] on span "Guardar" at bounding box center [185, 602] width 69 height 18
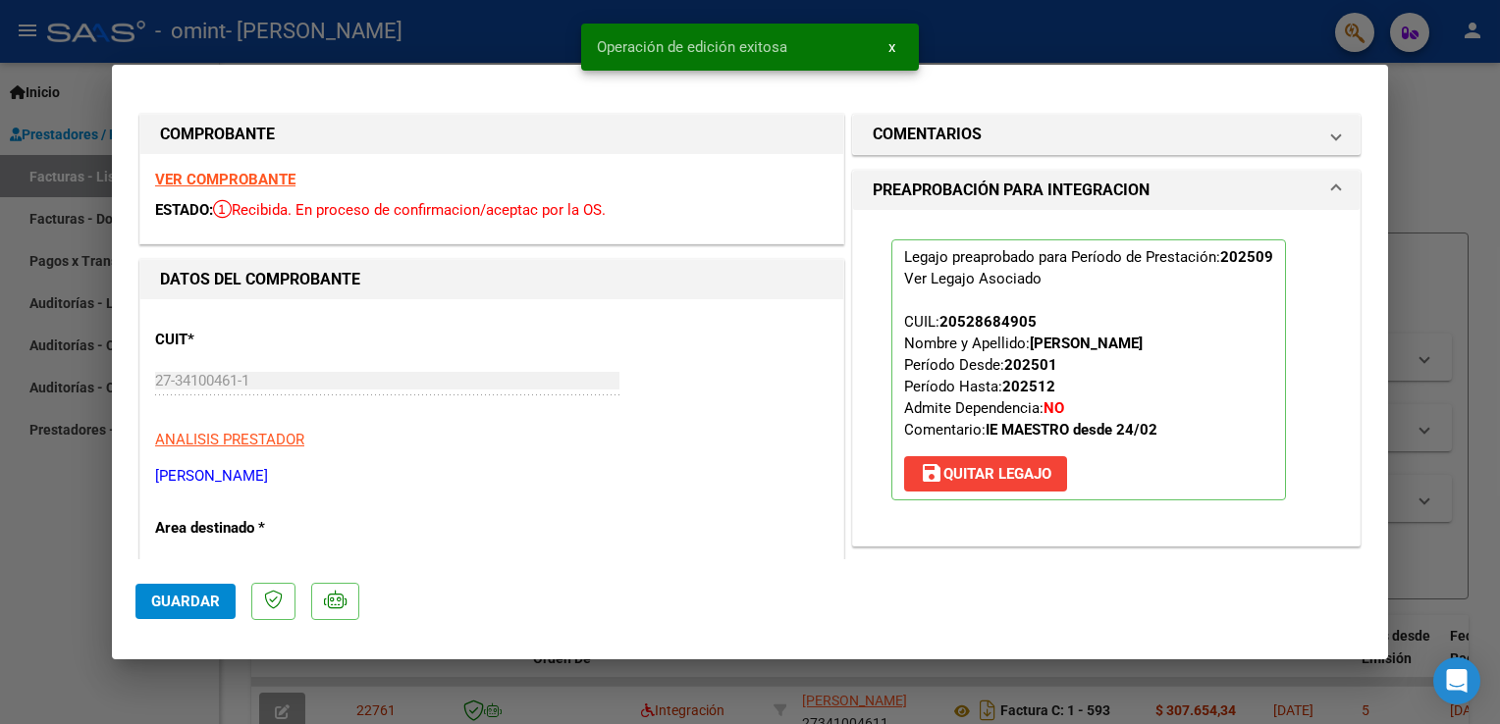
click at [1405, 128] on div at bounding box center [750, 362] width 1500 height 724
type input "$ 0,00"
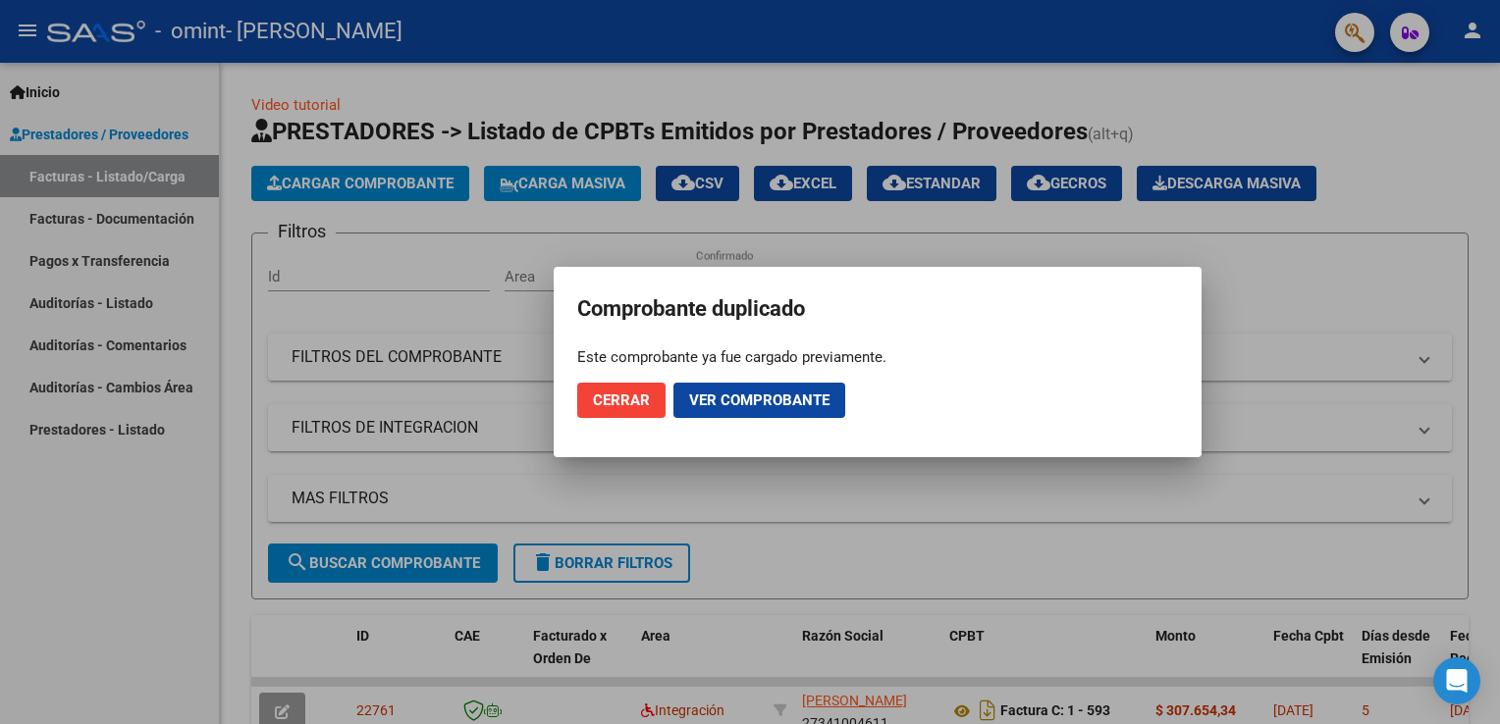
click at [634, 405] on span "Cerrar" at bounding box center [621, 401] width 57 height 18
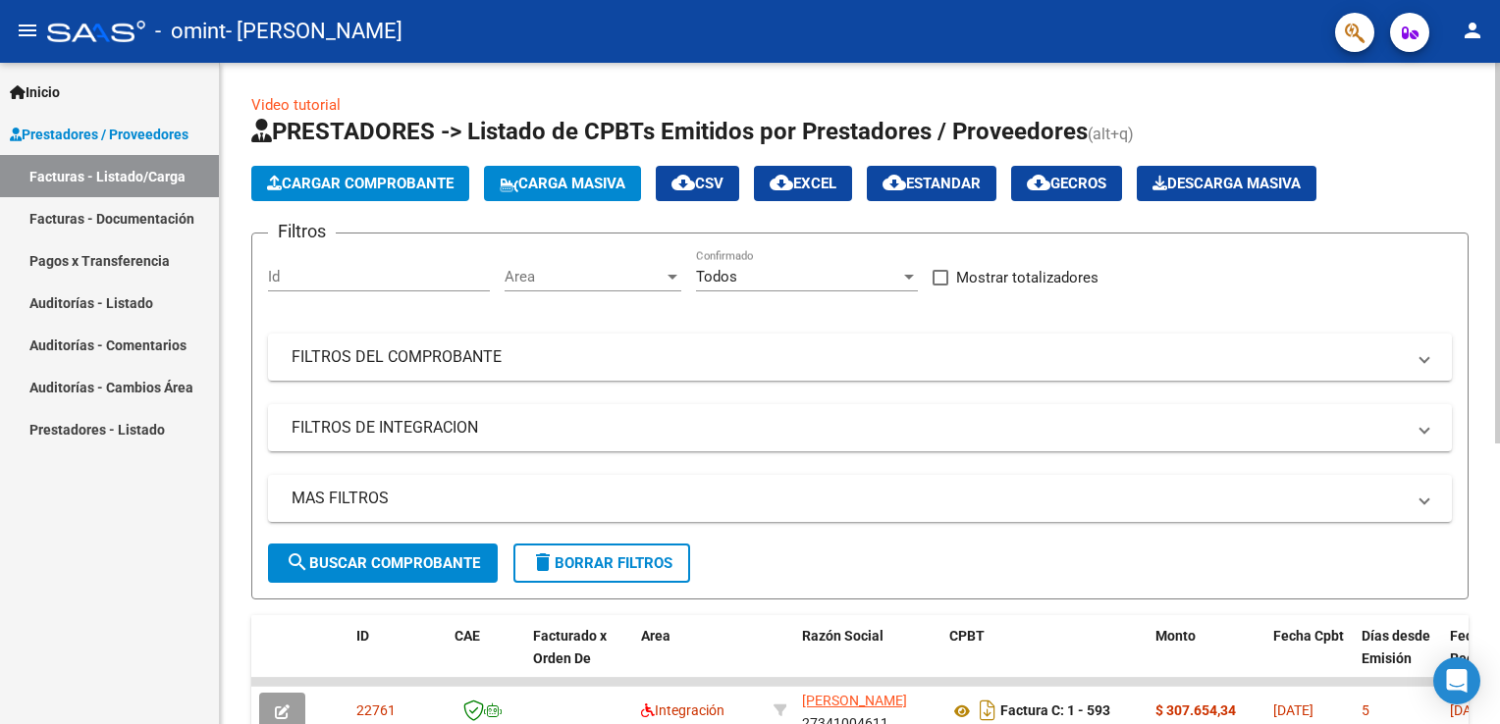
drag, startPoint x: 1491, startPoint y: 391, endPoint x: 1498, endPoint y: 477, distance: 86.6
click at [1498, 477] on div "Video tutorial PRESTADORES -> Listado de CPBTs Emitidos por Prestadores / Prove…" at bounding box center [862, 631] width 1285 height 1136
drag, startPoint x: 1498, startPoint y: 477, endPoint x: 1248, endPoint y: 260, distance: 330.5
click at [1248, 260] on div "Filtros Id Area Area Todos Confirmado Mostrar totalizadores FILTROS DEL COMPROB…" at bounding box center [860, 396] width 1184 height 294
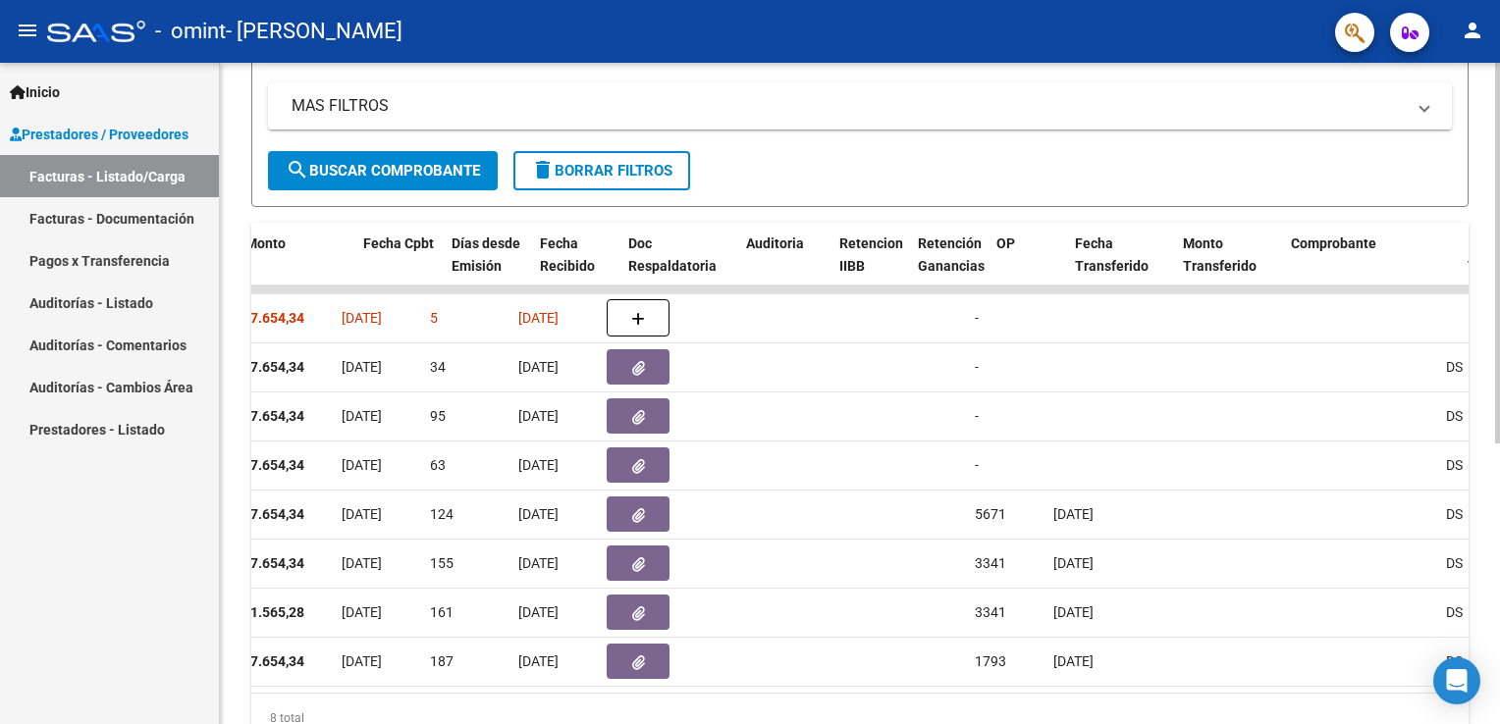
scroll to position [0, 910]
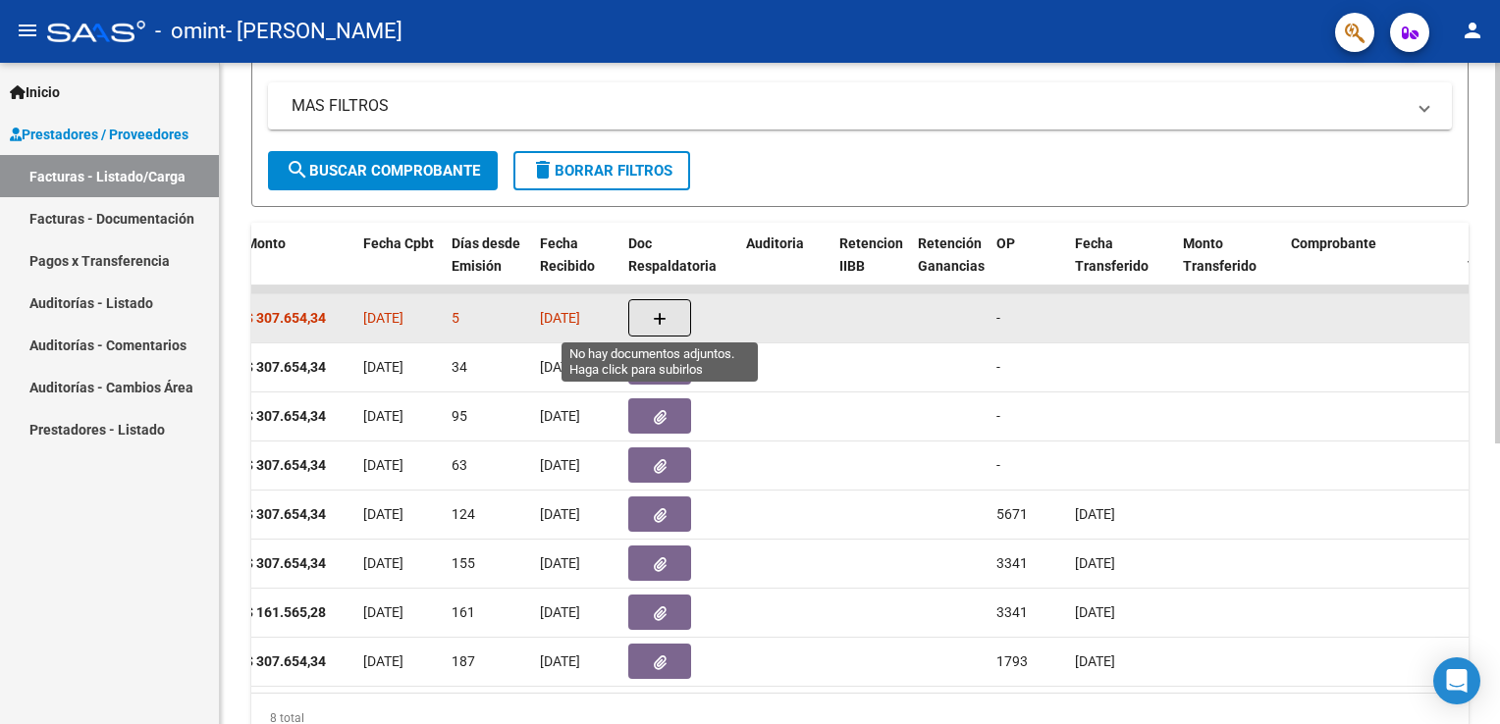
click at [654, 320] on icon "button" at bounding box center [660, 319] width 14 height 15
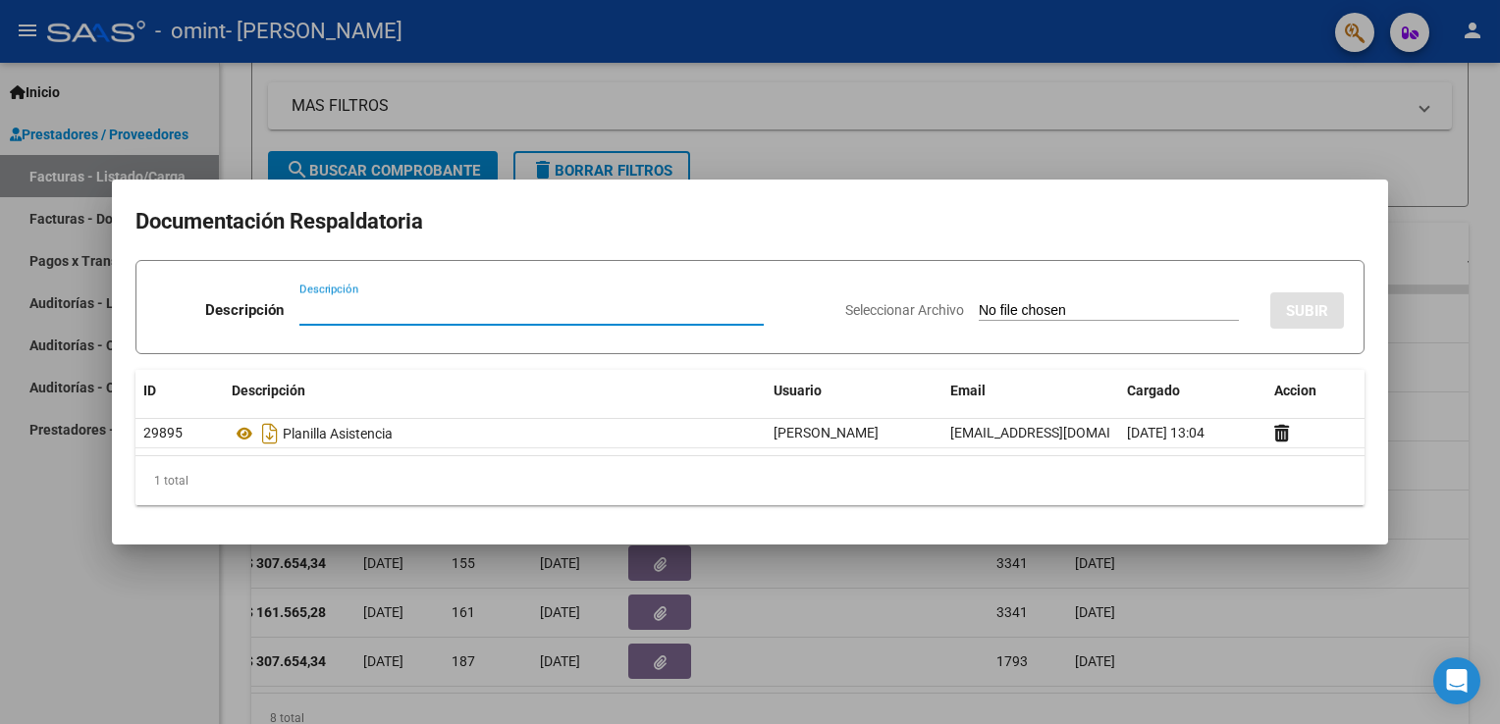
click at [1191, 115] on div at bounding box center [750, 362] width 1500 height 724
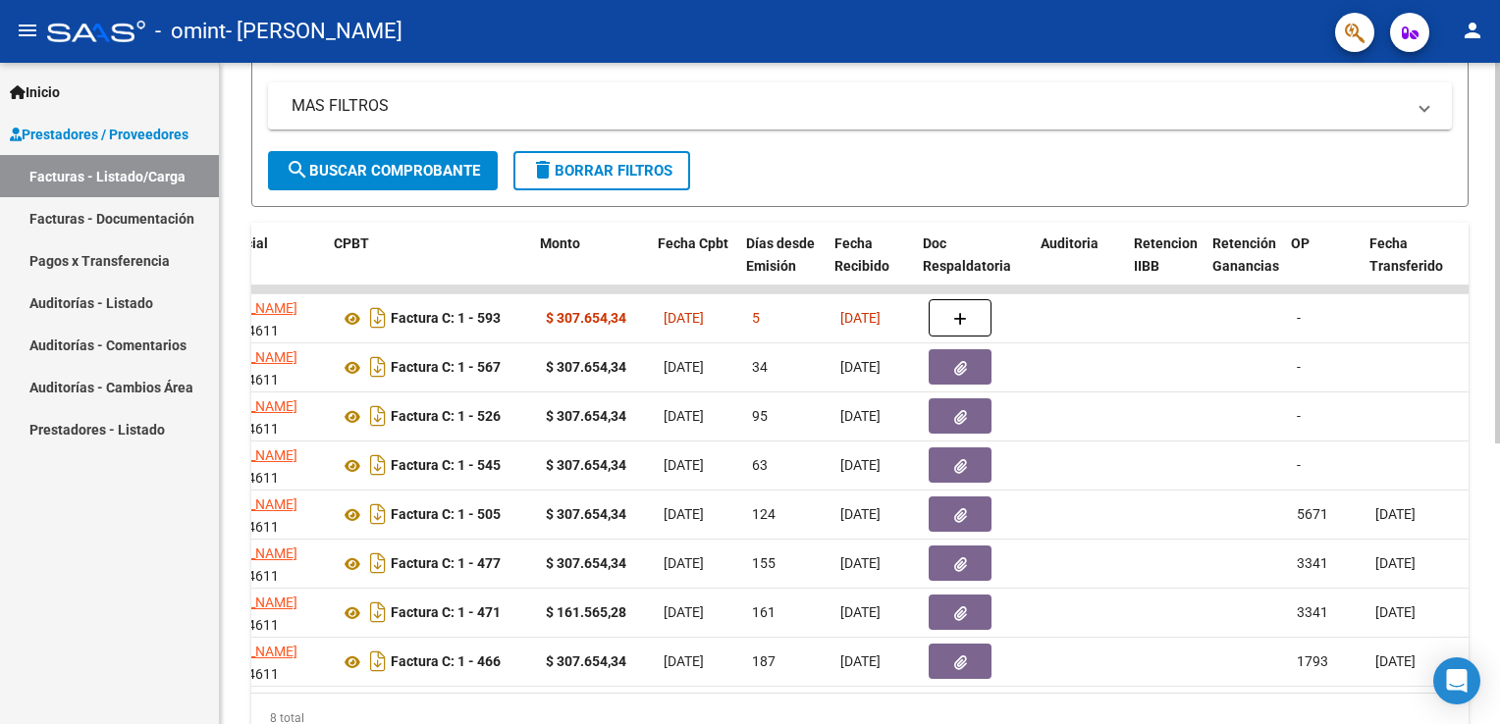
scroll to position [0, 590]
